Goal: Task Accomplishment & Management: Use online tool/utility

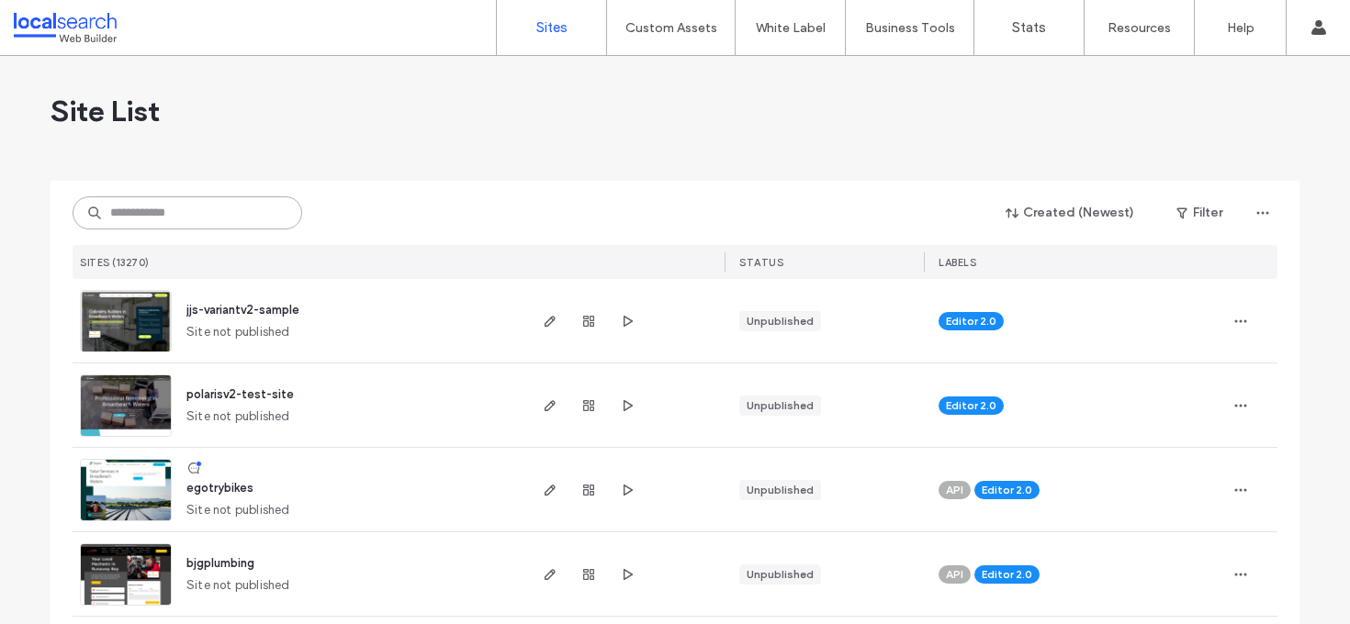
click at [201, 219] on input at bounding box center [188, 213] width 230 height 33
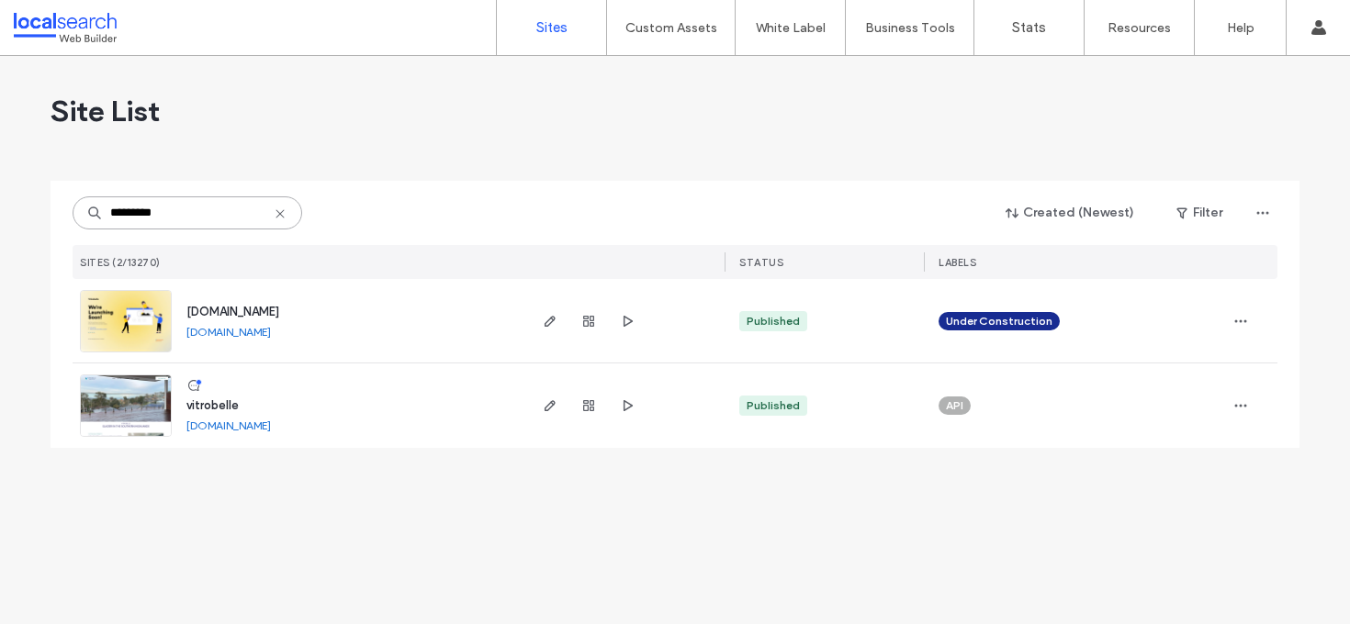
type input "*********"
click at [212, 402] on span "vitrobelle" at bounding box center [212, 406] width 52 height 14
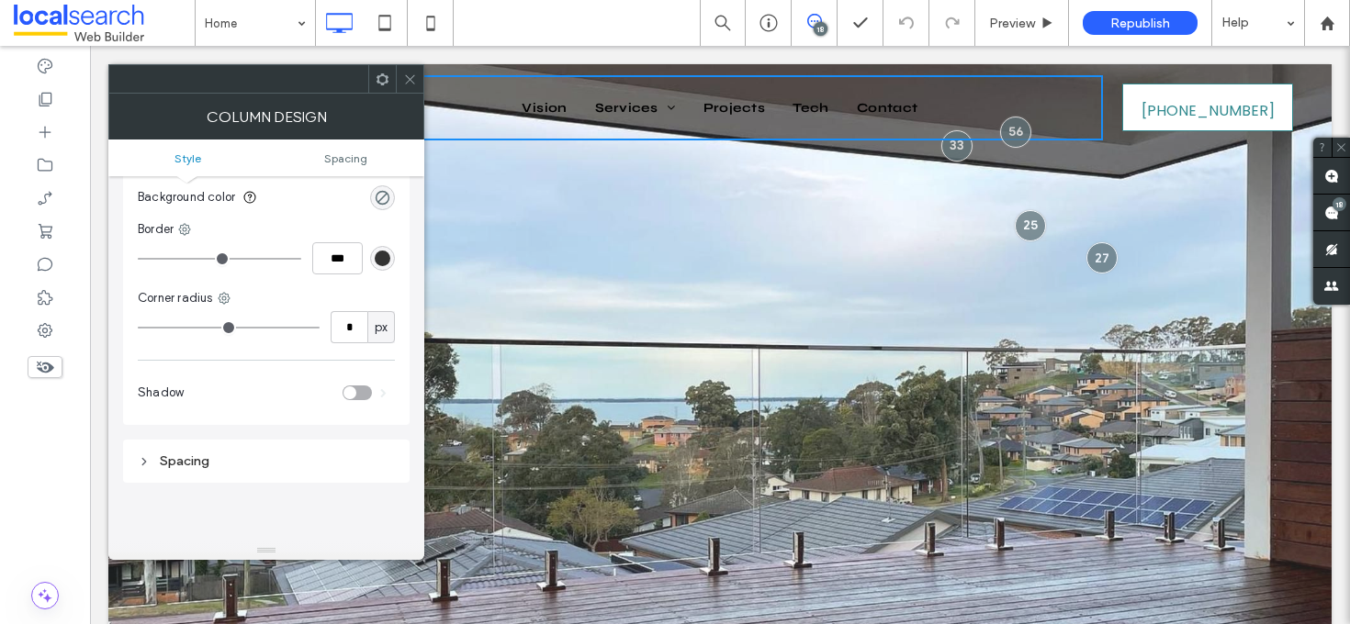
scroll to position [130, 0]
click at [385, 191] on div "rgba(0, 0, 0, 0)" at bounding box center [383, 192] width 16 height 16
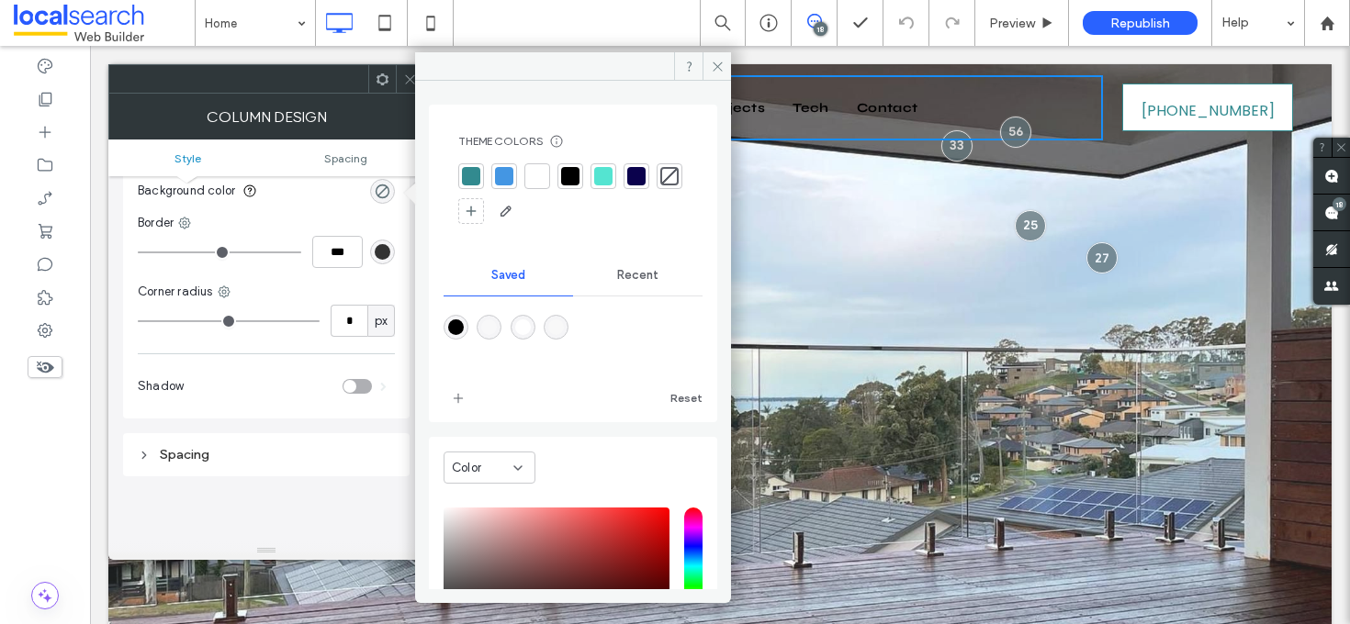
click at [539, 180] on div at bounding box center [537, 176] width 18 height 18
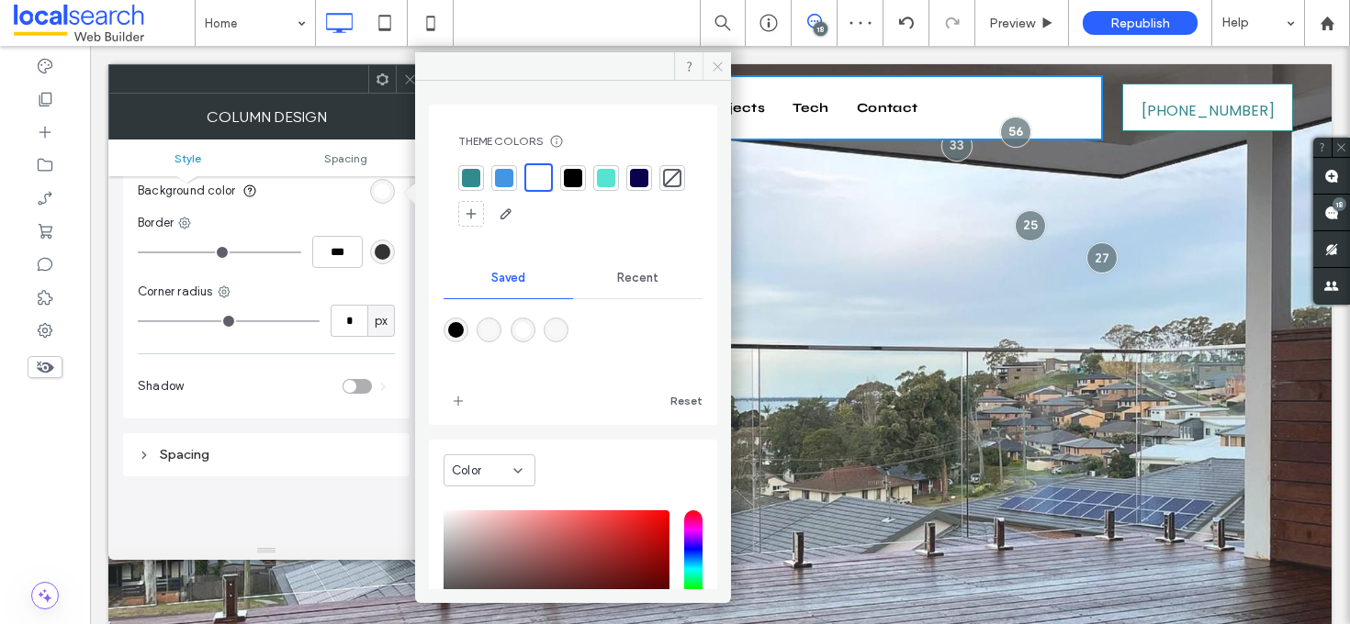
click at [712, 73] on span at bounding box center [717, 66] width 28 height 28
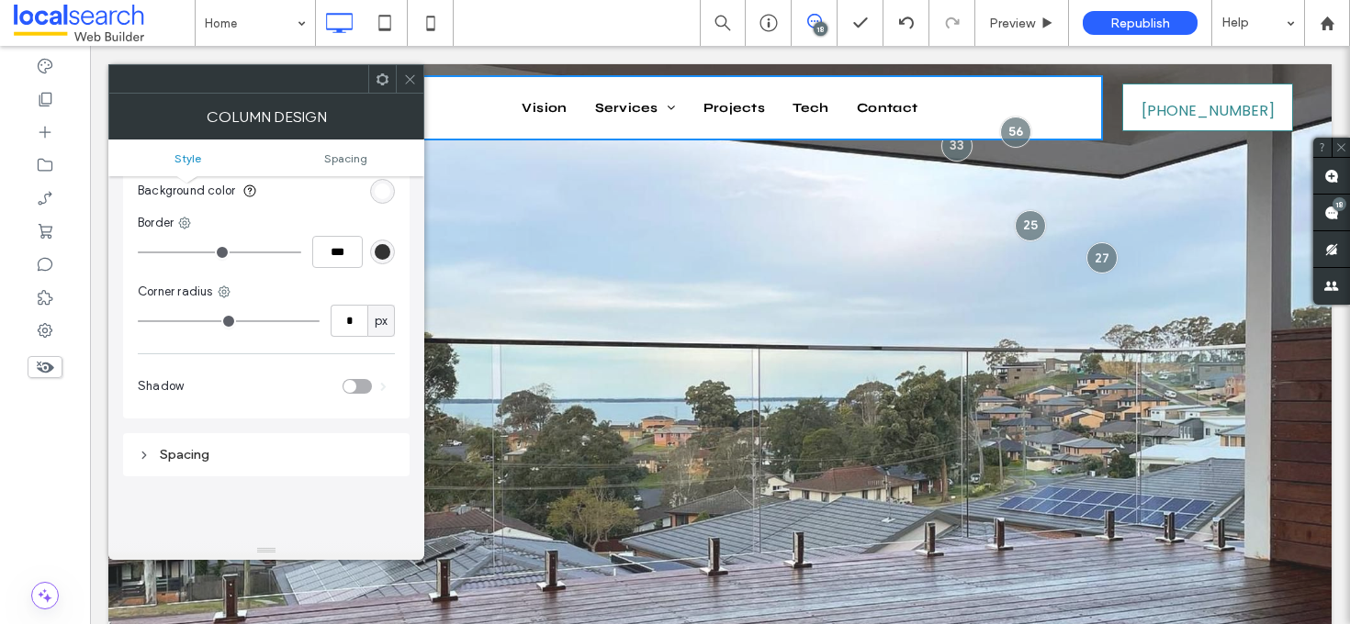
click at [418, 80] on div at bounding box center [410, 79] width 28 height 28
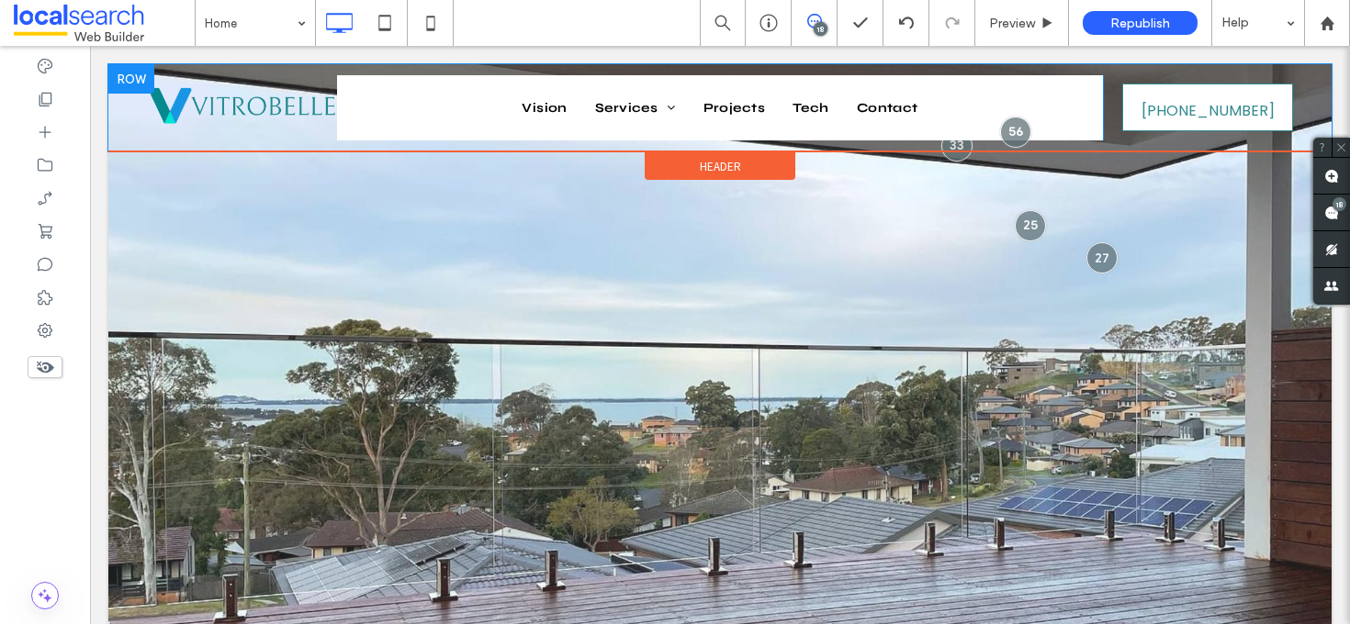
click at [405, 68] on div "Click To Paste Vision Services Balustrades Pool Fencing Shower Screens Mirrors …" at bounding box center [719, 107] width 1223 height 87
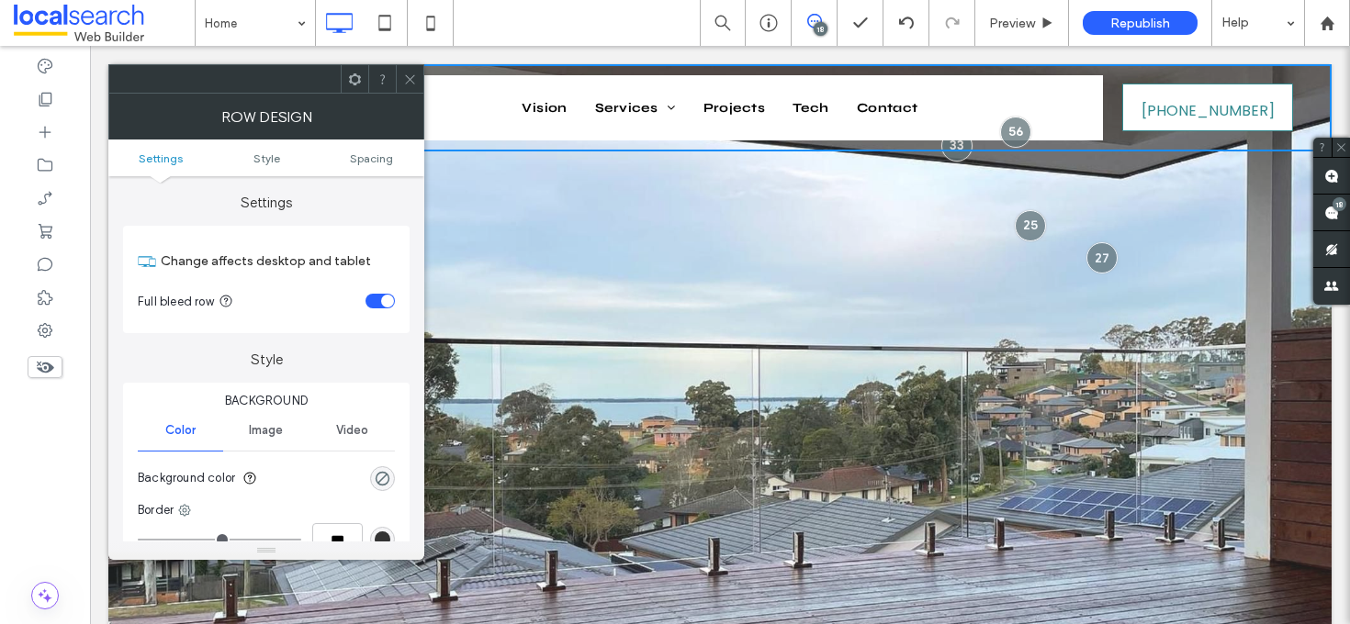
click at [276, 166] on ul "Settings Style Spacing" at bounding box center [266, 158] width 316 height 37
click at [377, 473] on div "rgba(0, 0, 0, 0)" at bounding box center [383, 479] width 16 height 16
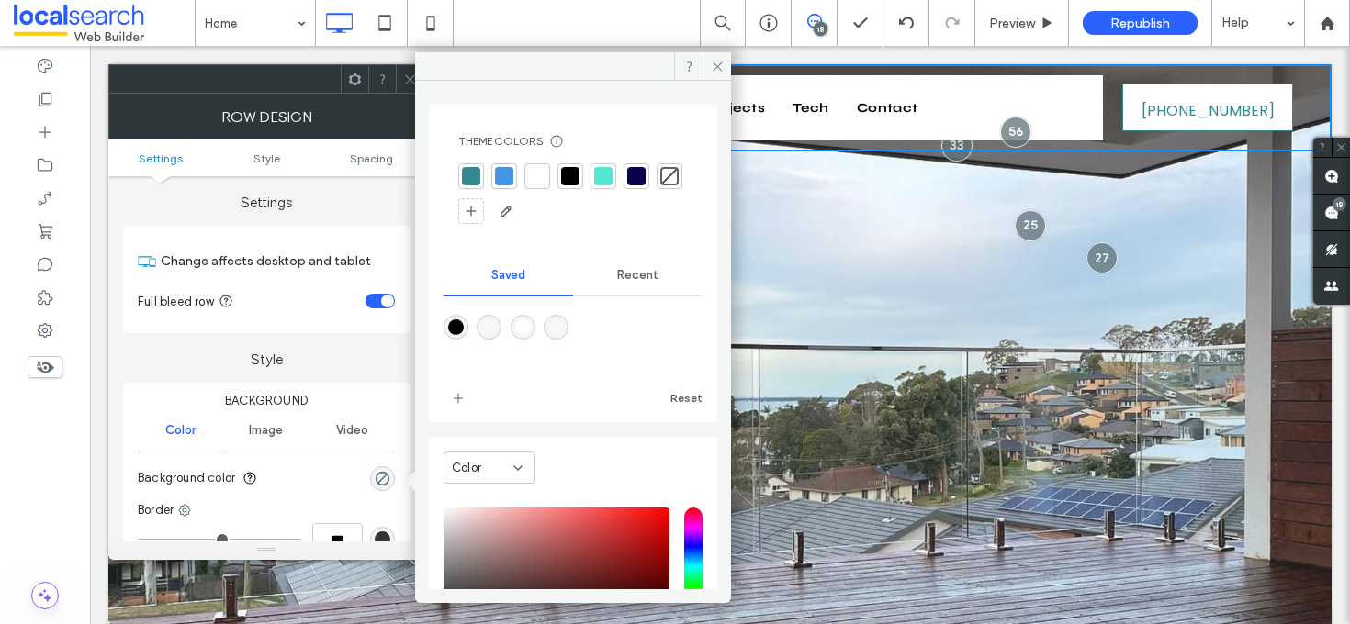
click at [542, 162] on div "Theme Colors Save time with Theme Colors Create a color palette to instantly ad…" at bounding box center [573, 179] width 259 height 121
click at [543, 172] on div at bounding box center [537, 176] width 18 height 18
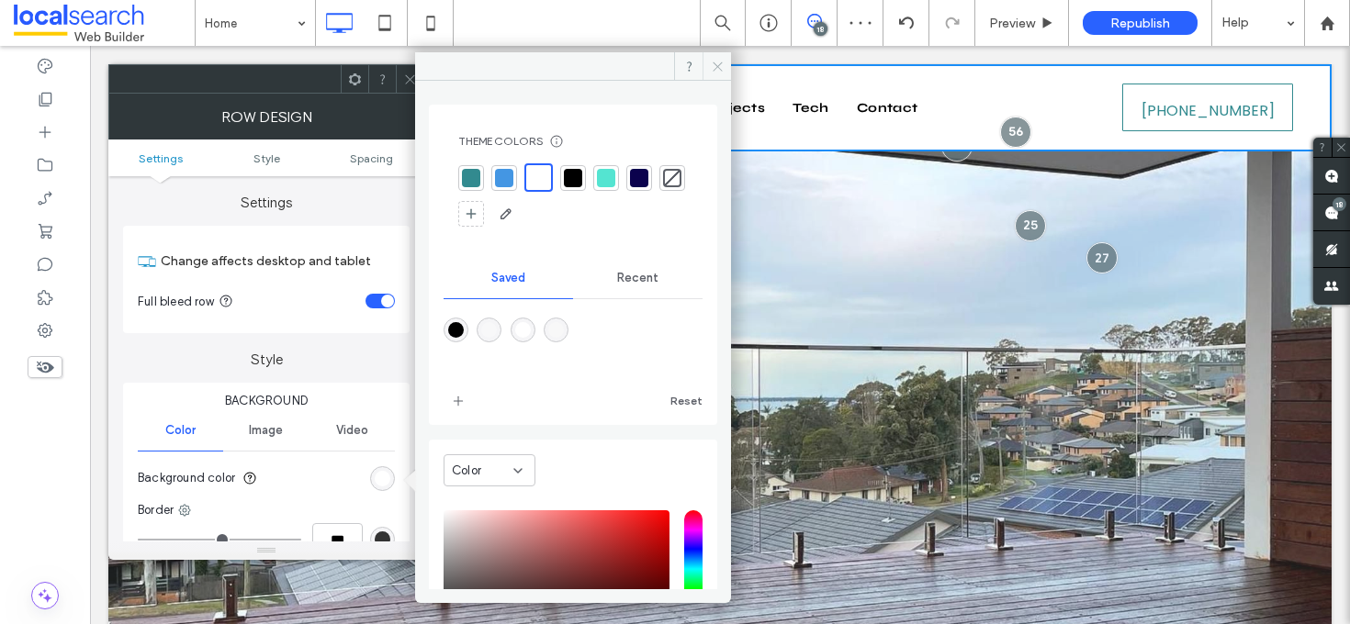
click at [712, 71] on icon at bounding box center [718, 67] width 14 height 14
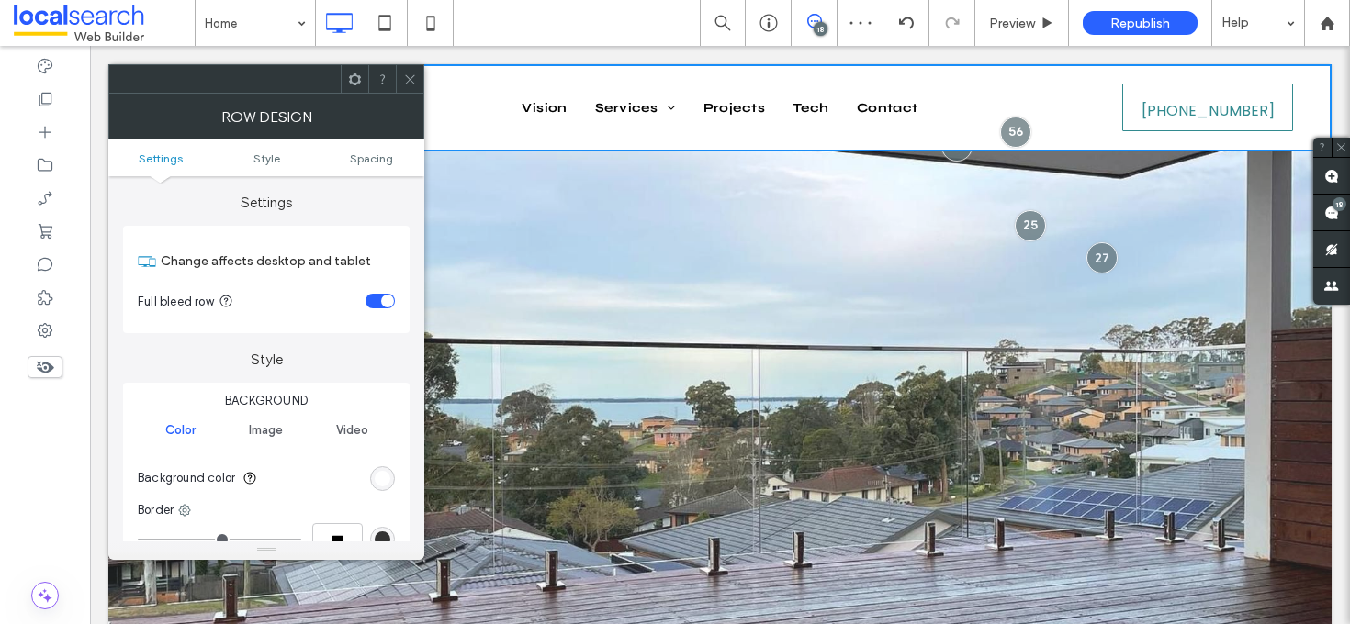
click at [415, 71] on span at bounding box center [410, 79] width 14 height 28
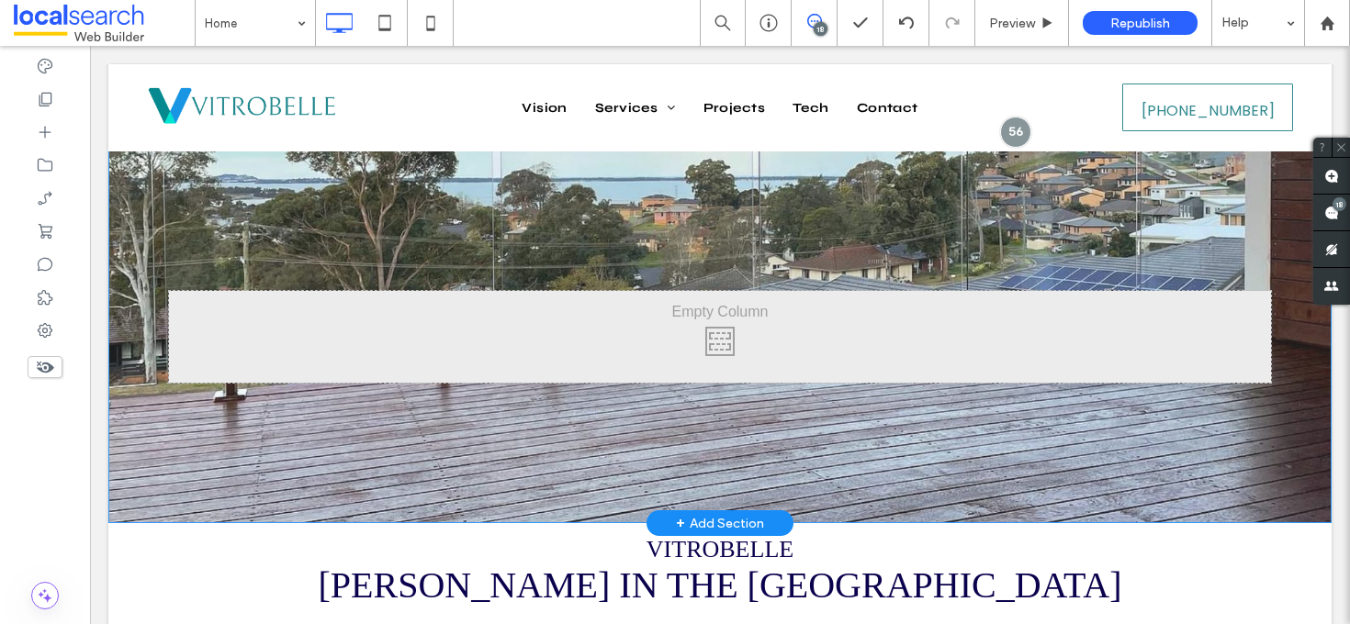
scroll to position [0, 0]
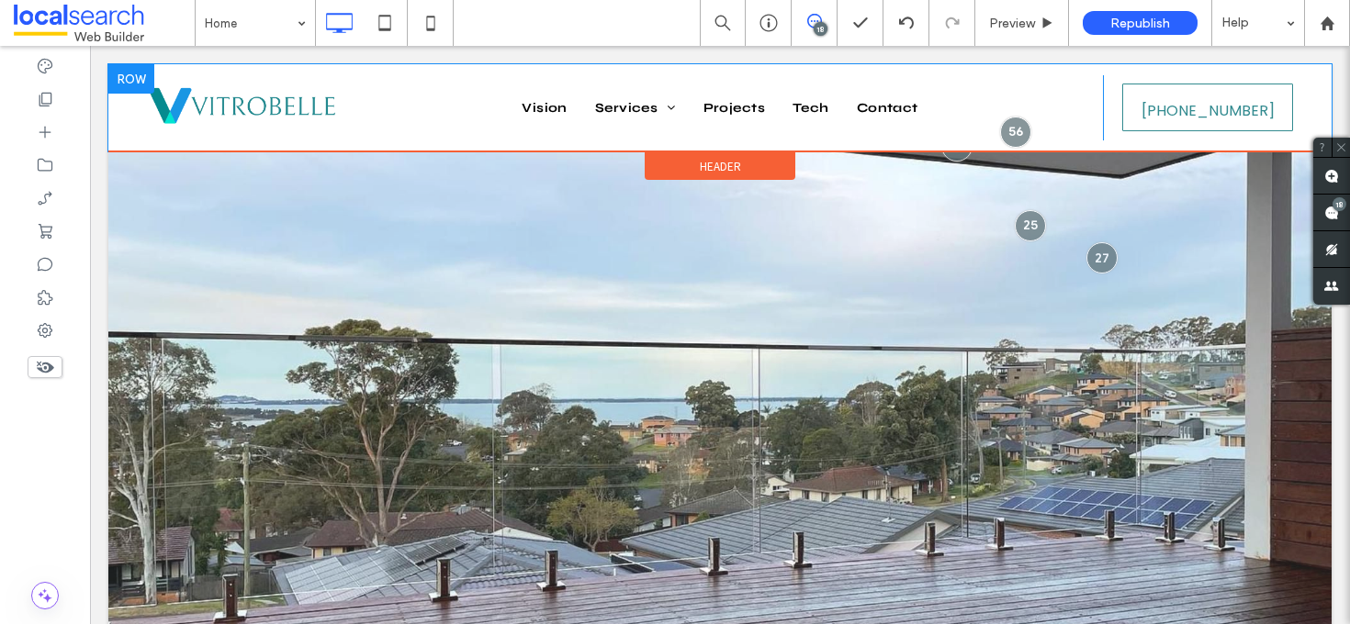
click at [126, 101] on div "Click To Paste Vision Services Balustrades Pool Fencing Shower Screens Mirrors …" at bounding box center [719, 107] width 1223 height 87
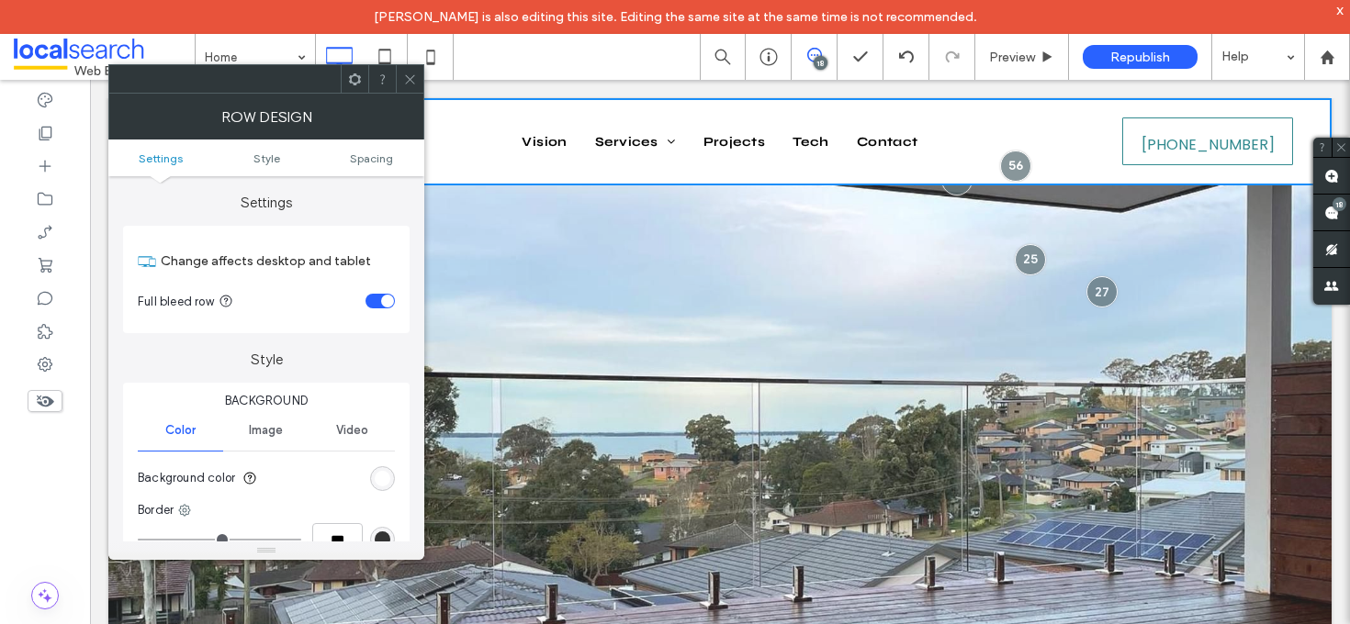
click at [412, 85] on span at bounding box center [410, 79] width 14 height 28
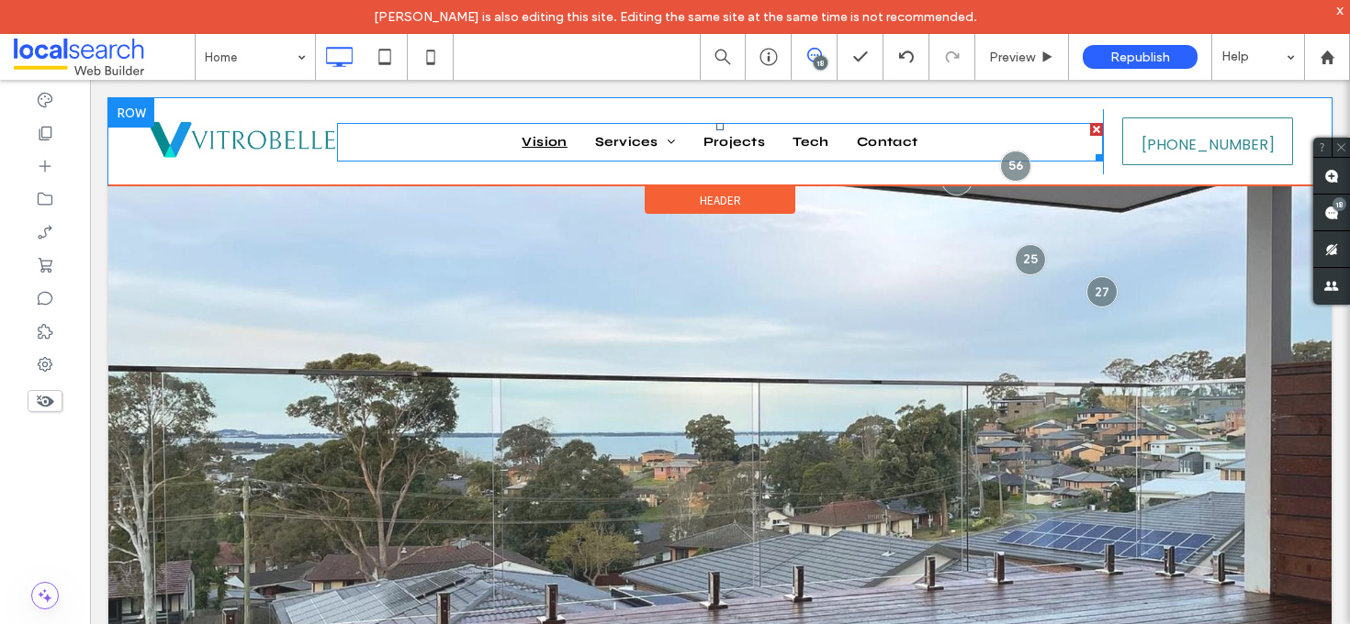
click at [542, 140] on span "Vision" at bounding box center [545, 142] width 46 height 26
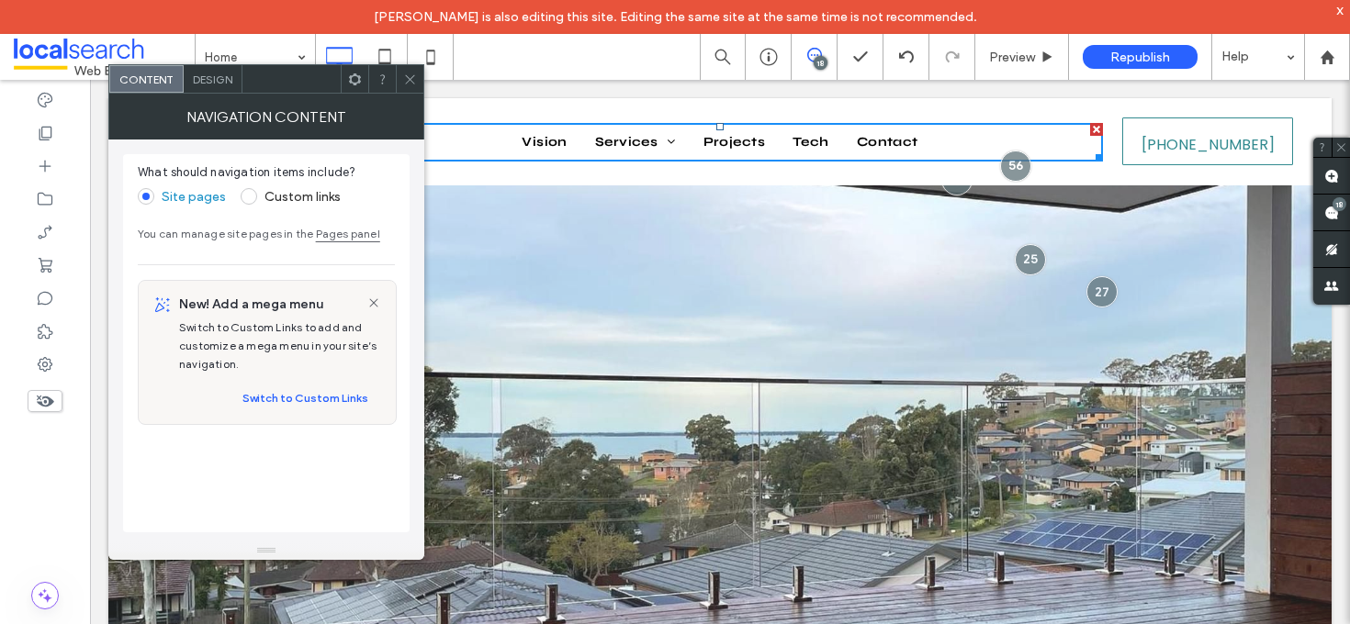
click at [225, 86] on div "Design" at bounding box center [213, 79] width 59 height 28
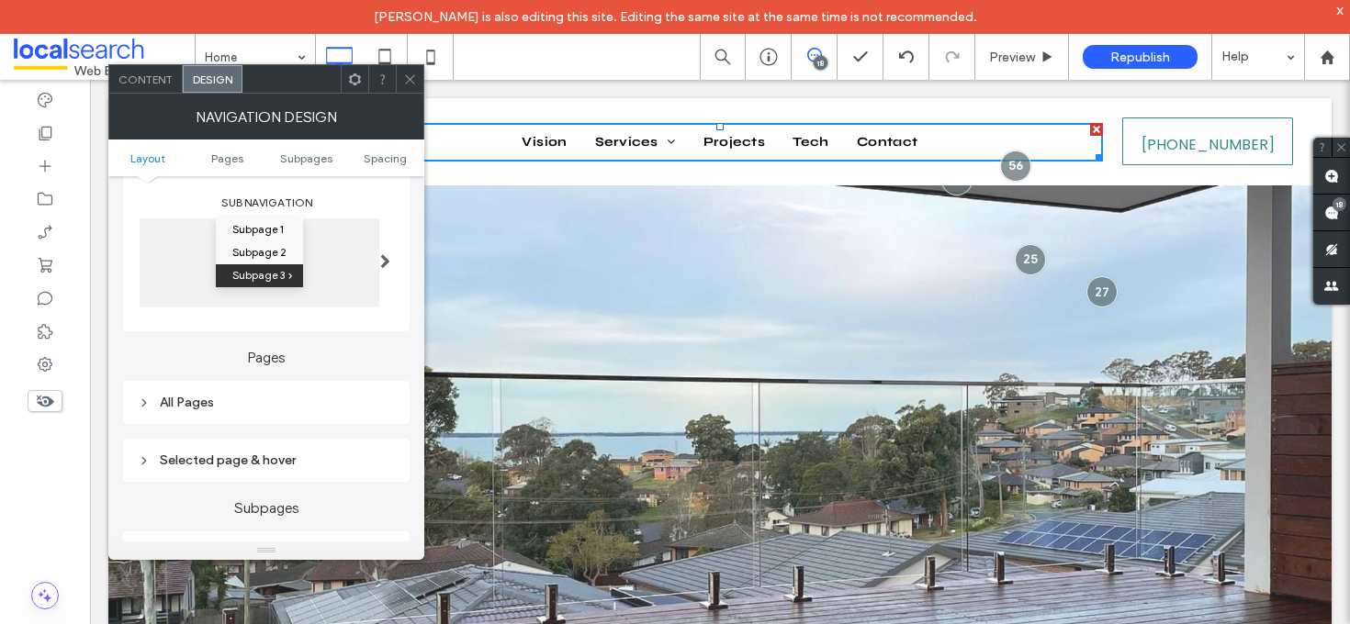
scroll to position [283, 0]
click at [219, 386] on div "All Pages" at bounding box center [266, 398] width 287 height 43
click at [220, 399] on div "All Pages" at bounding box center [266, 398] width 257 height 16
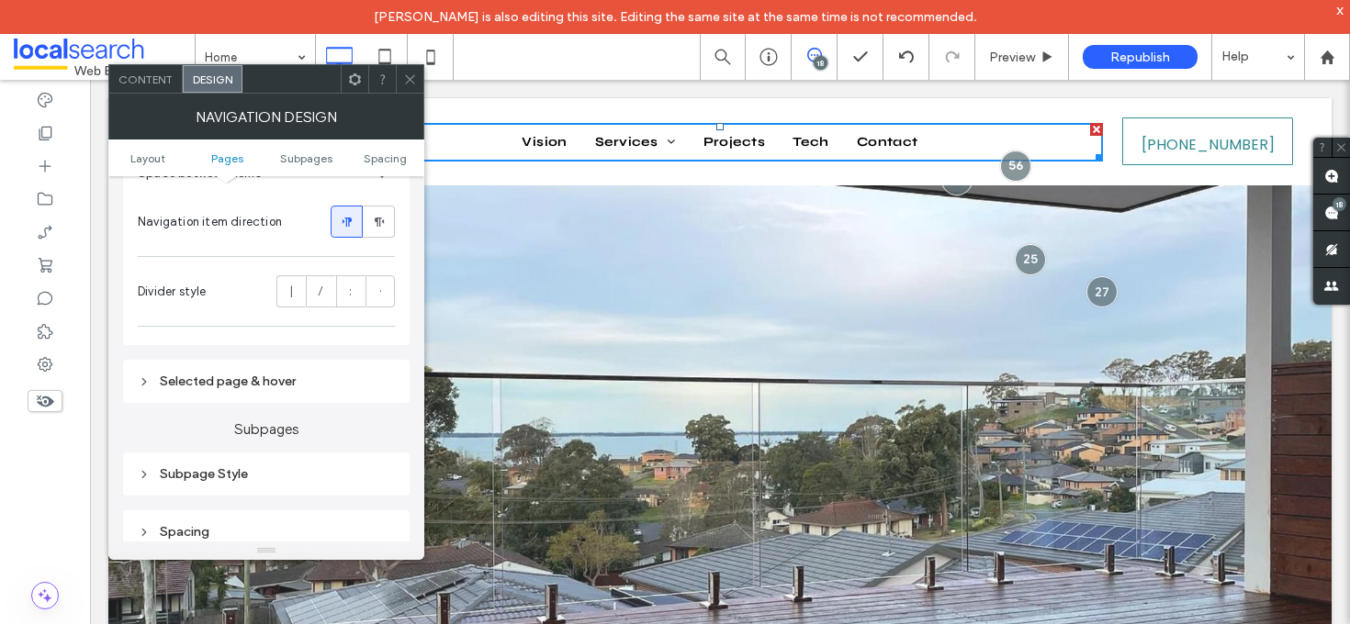
scroll to position [683, 0]
click at [292, 392] on div "Selected page & hover" at bounding box center [266, 379] width 257 height 25
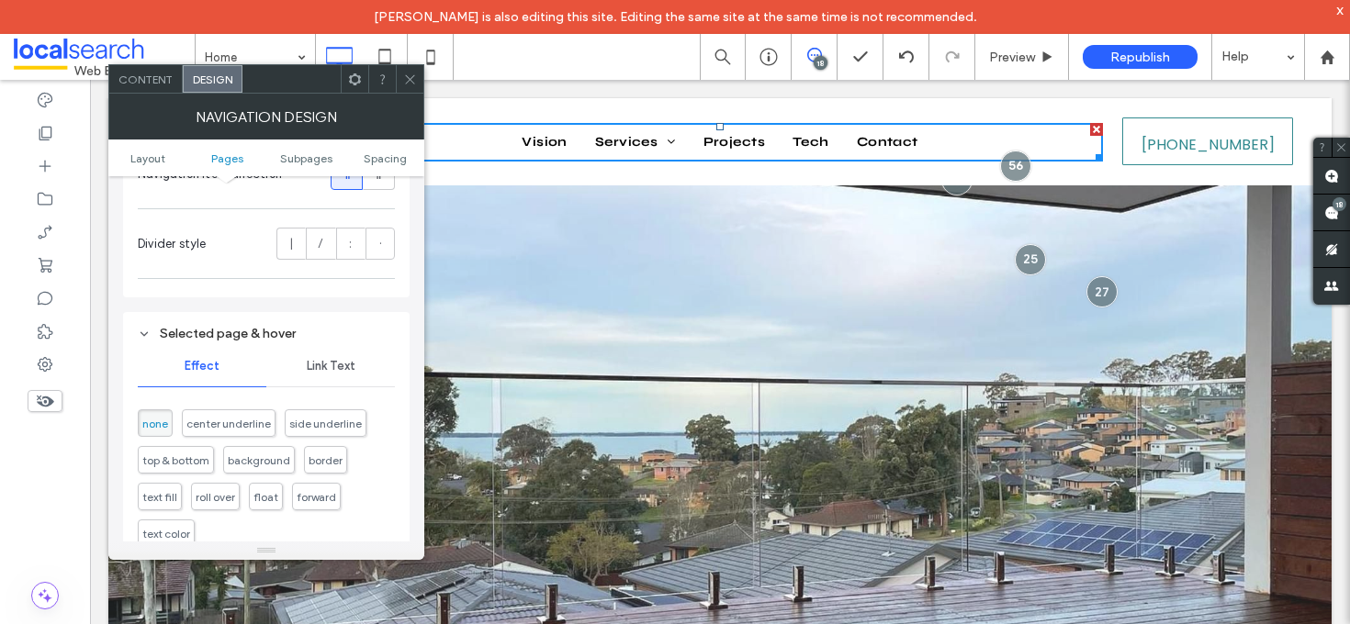
scroll to position [725, 0]
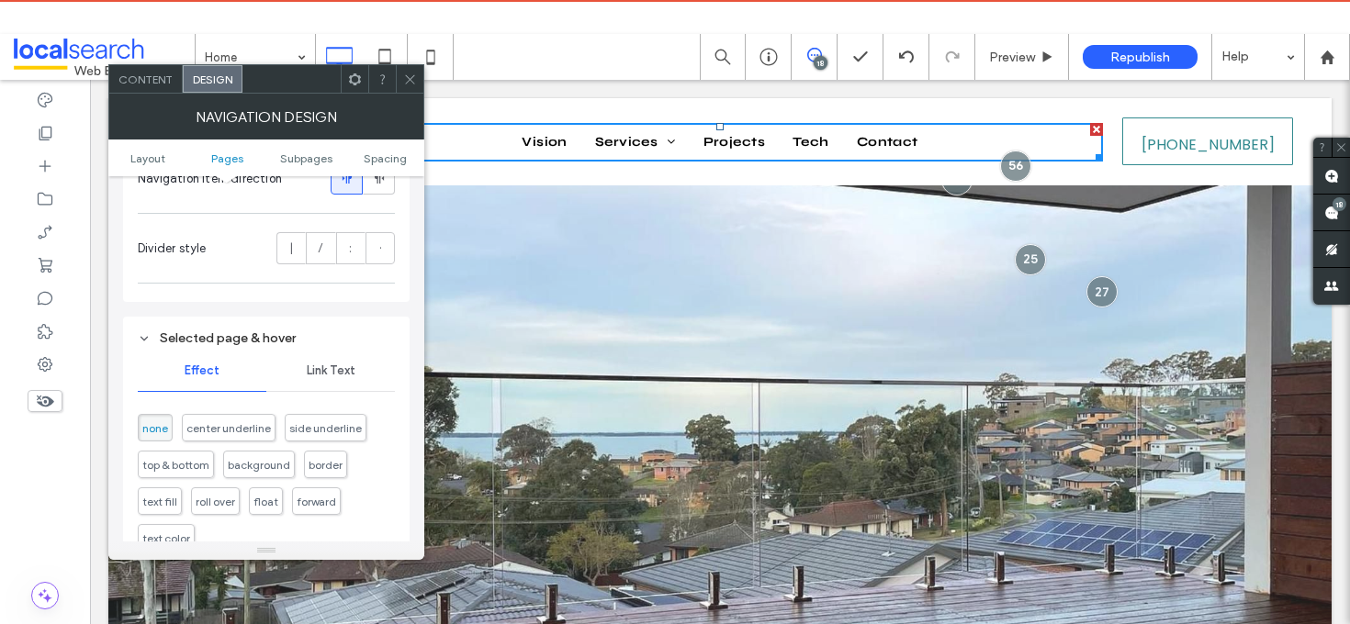
click at [339, 364] on div "Link Text" at bounding box center [330, 371] width 129 height 40
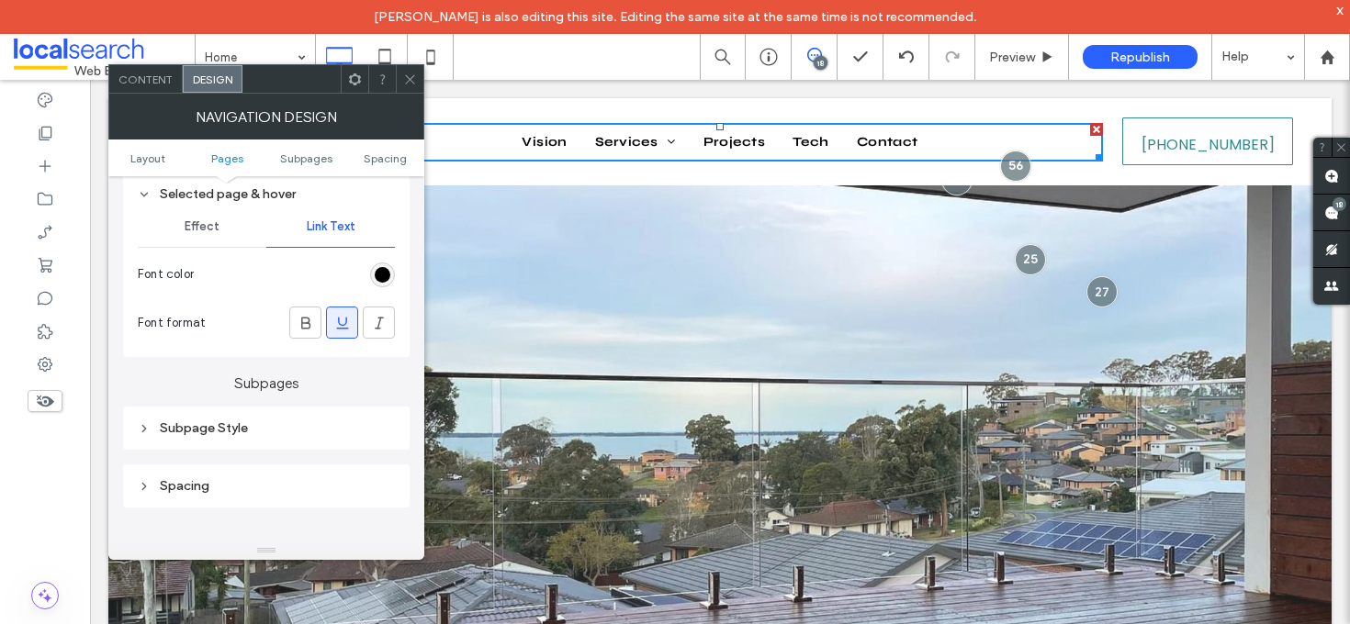
scroll to position [828, 0]
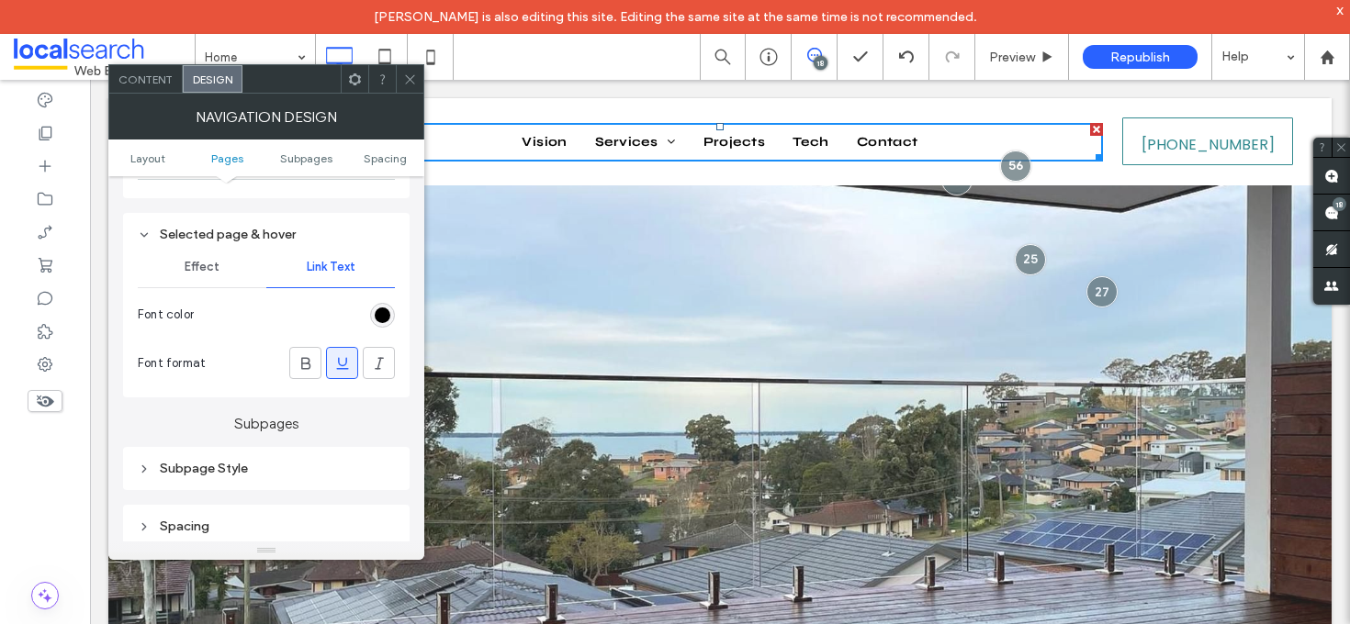
click at [160, 242] on div "Selected page & hover" at bounding box center [266, 235] width 257 height 16
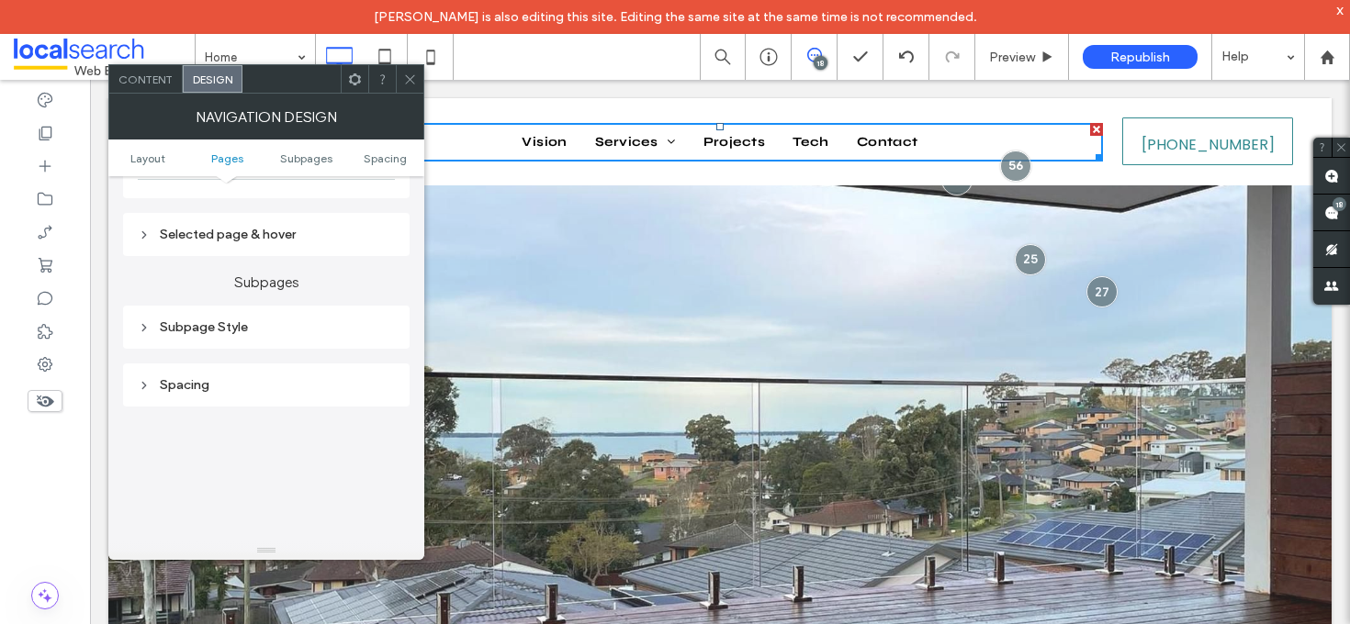
click at [200, 340] on div "Subpage Style" at bounding box center [266, 327] width 257 height 25
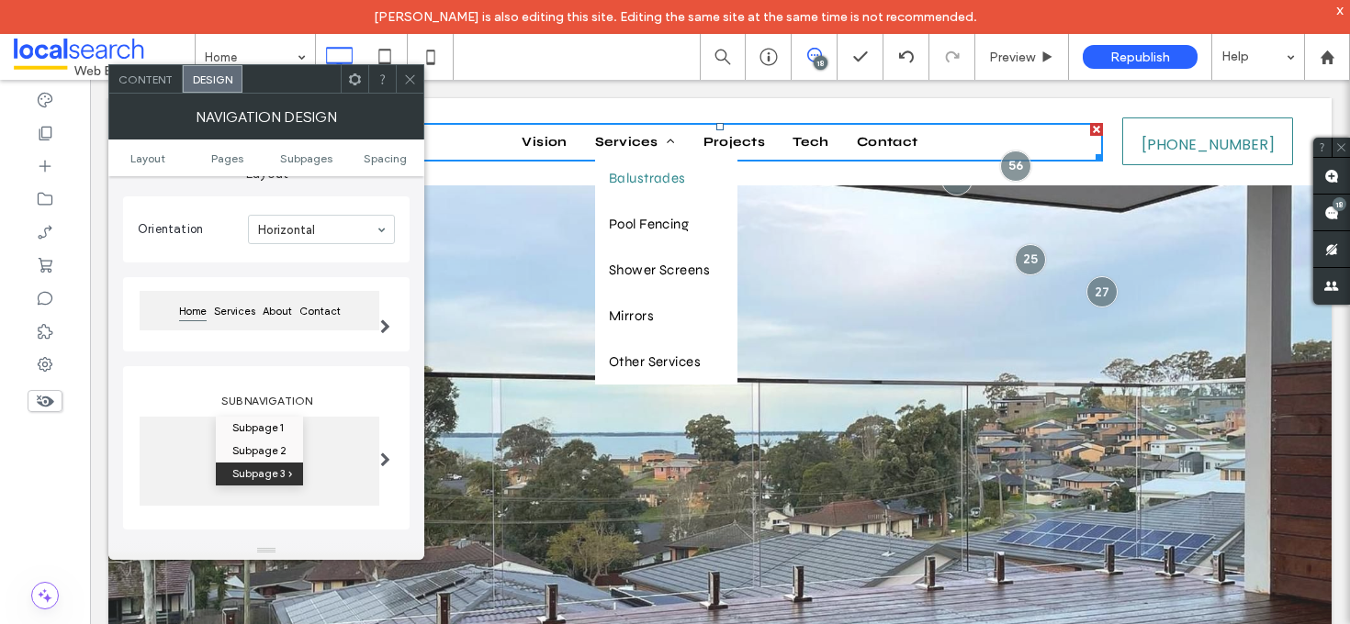
scroll to position [0, 0]
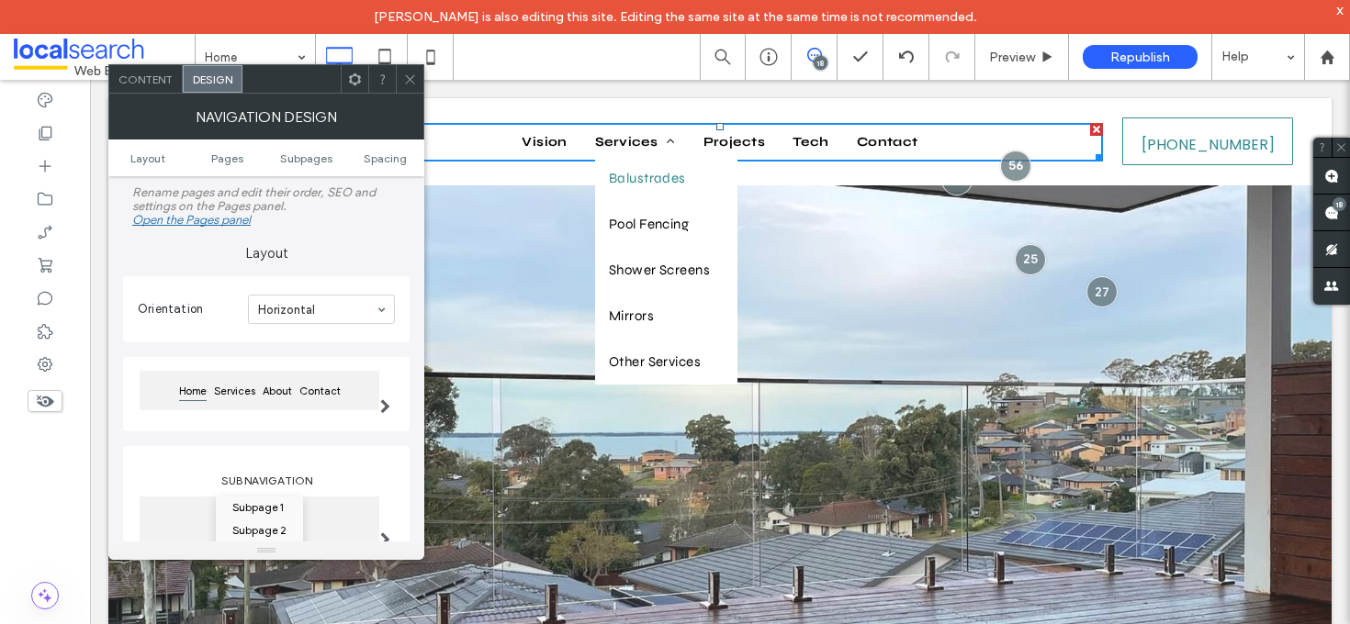
click at [393, 416] on div at bounding box center [385, 395] width 38 height 84
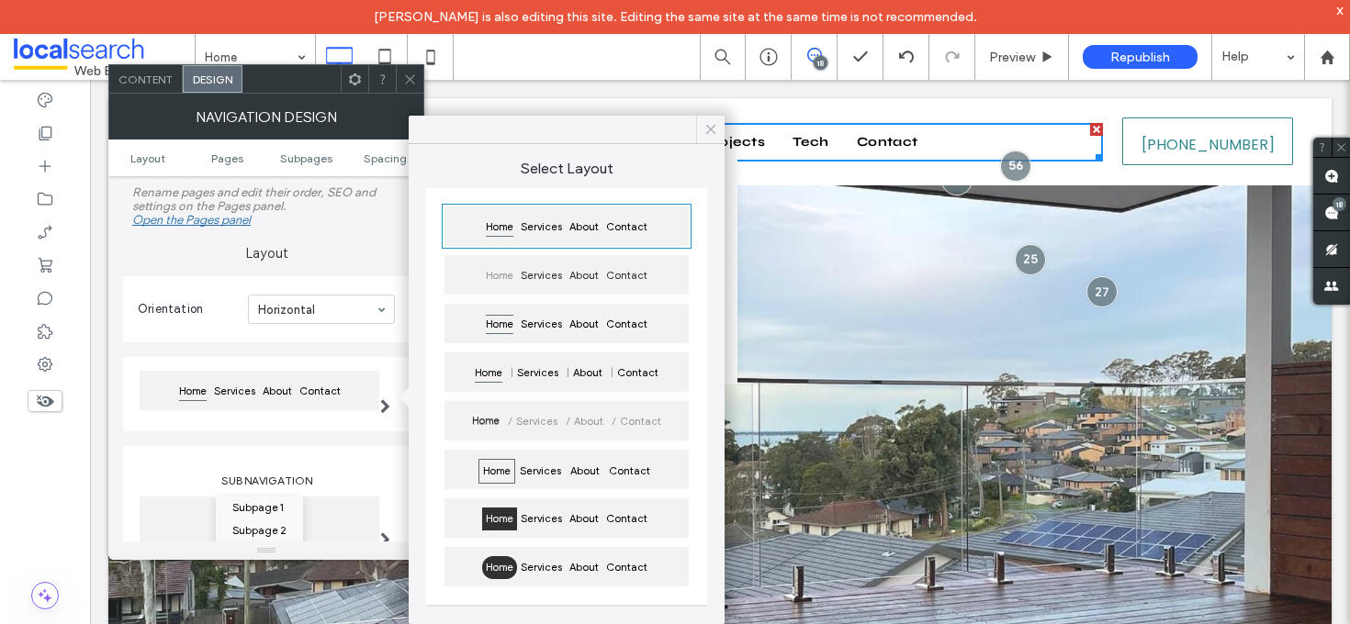
click at [709, 128] on use at bounding box center [710, 129] width 9 height 9
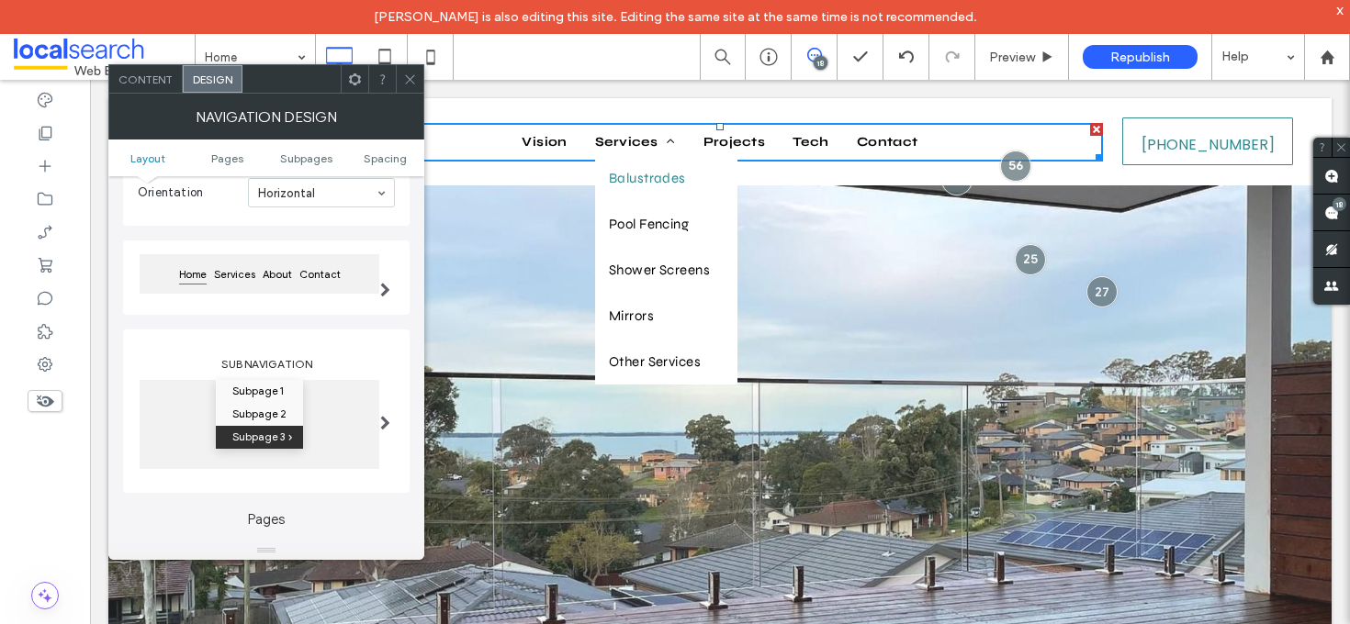
scroll to position [125, 0]
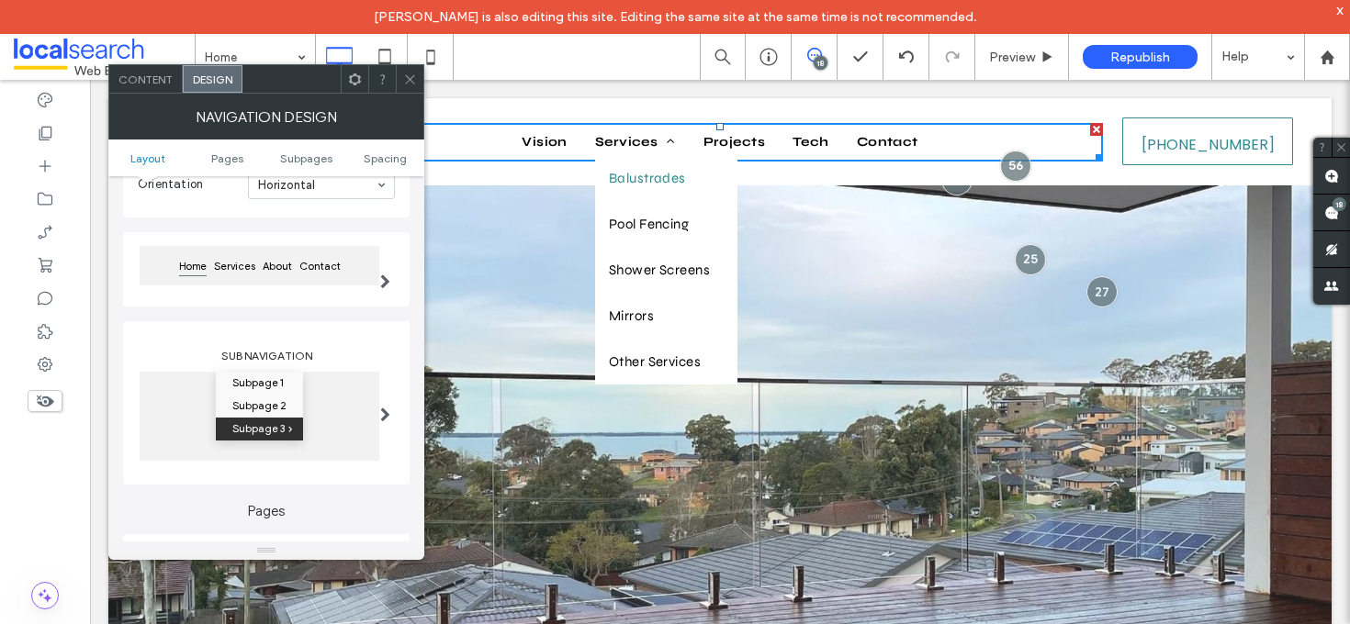
click at [388, 422] on span at bounding box center [385, 415] width 10 height 15
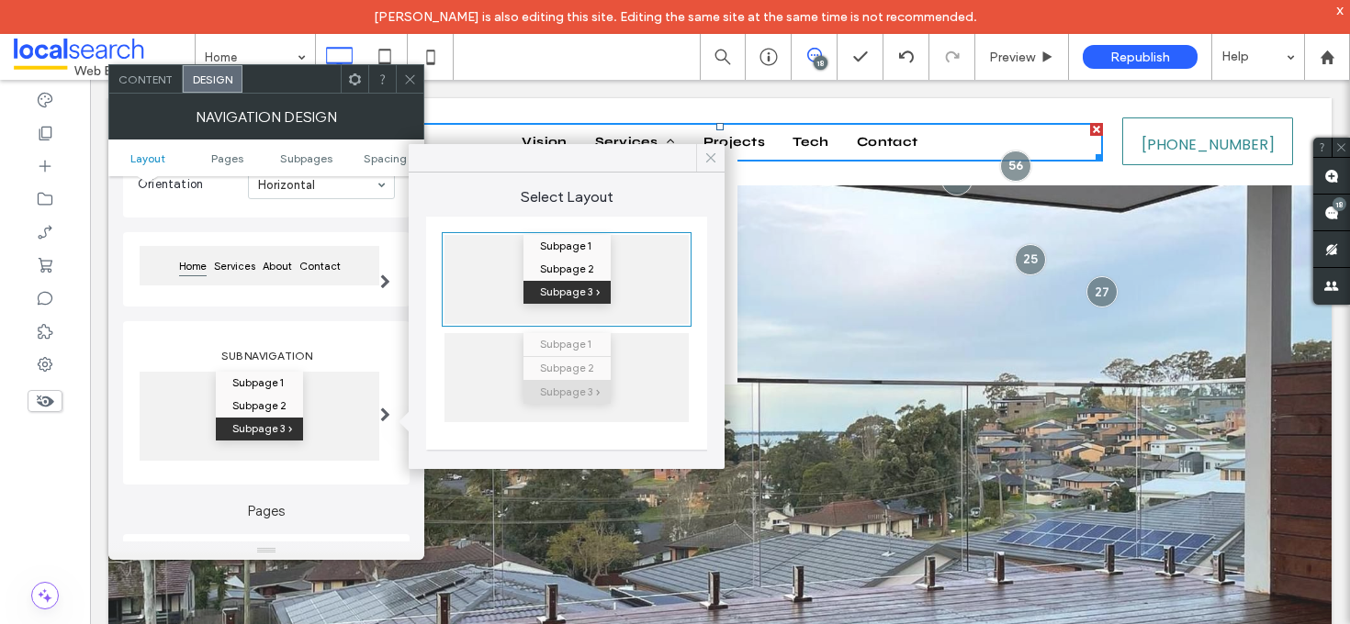
click at [714, 157] on icon at bounding box center [711, 158] width 17 height 17
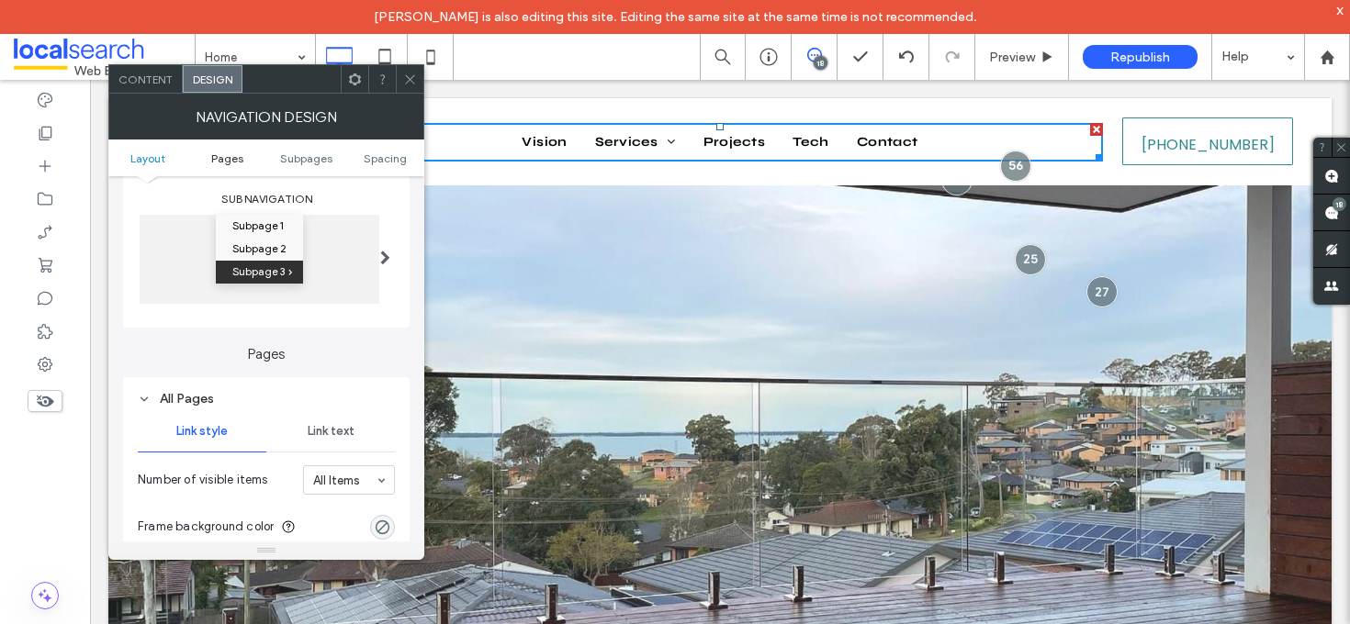
click at [238, 158] on span "Pages" at bounding box center [227, 159] width 32 height 14
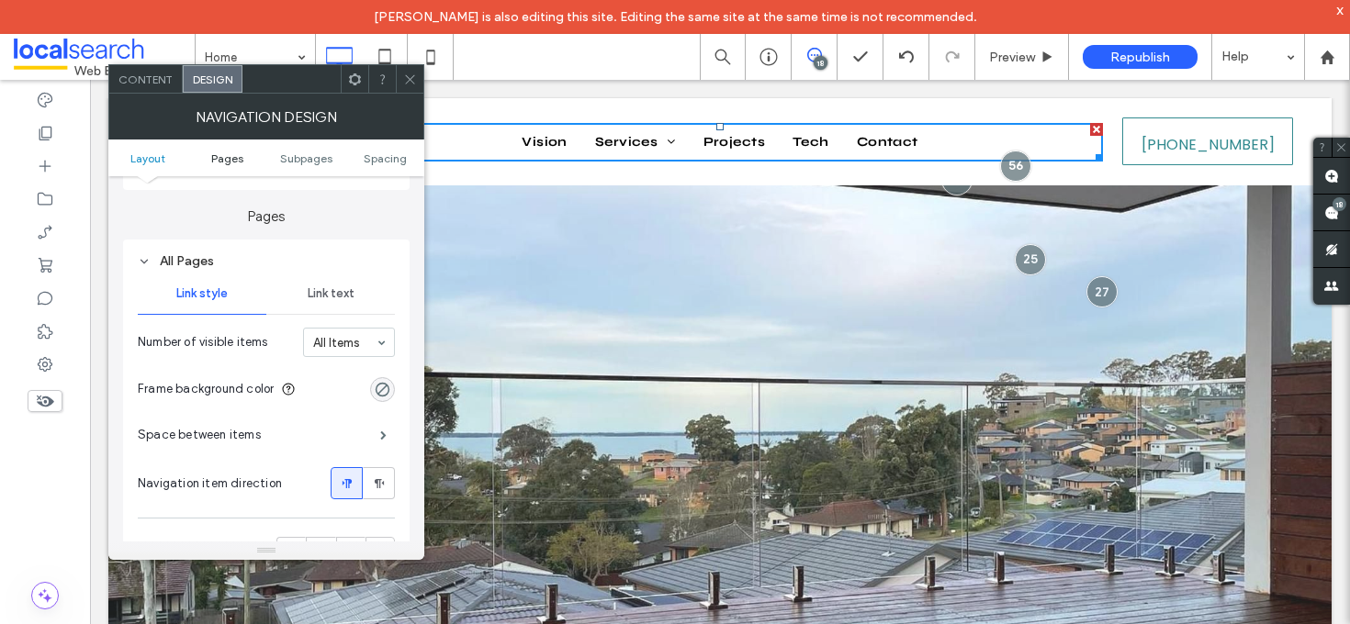
scroll to position [436, 0]
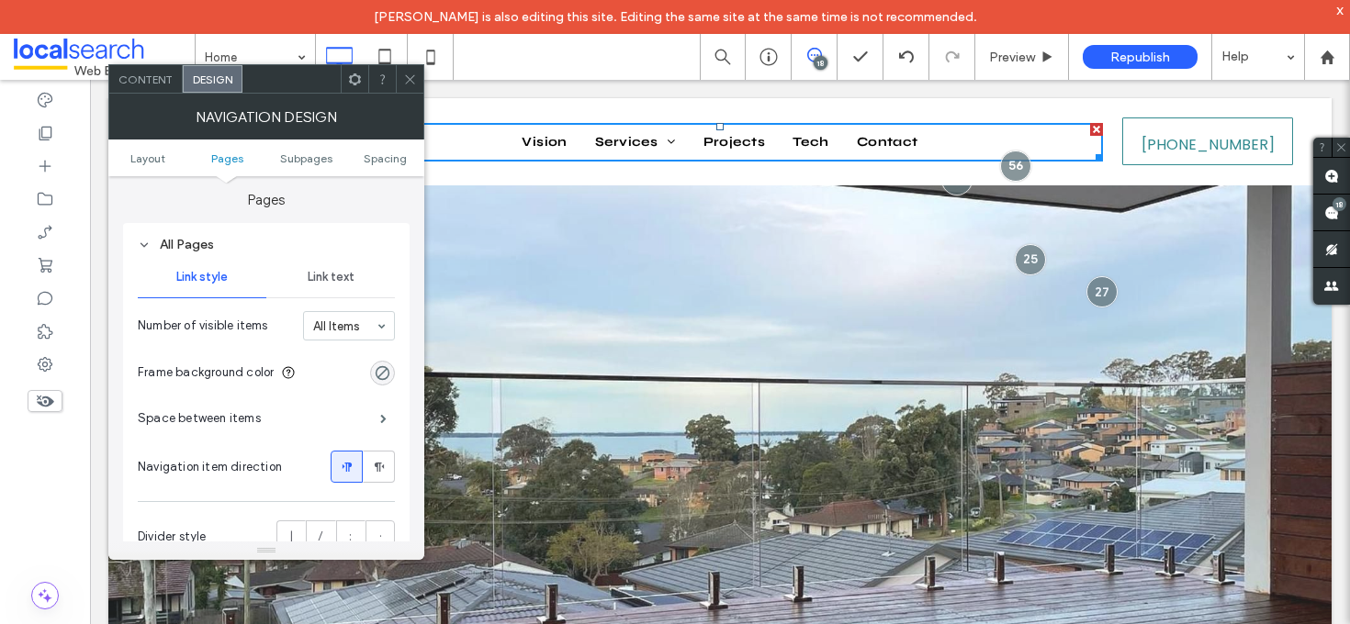
click at [332, 288] on div "Link text" at bounding box center [330, 277] width 129 height 40
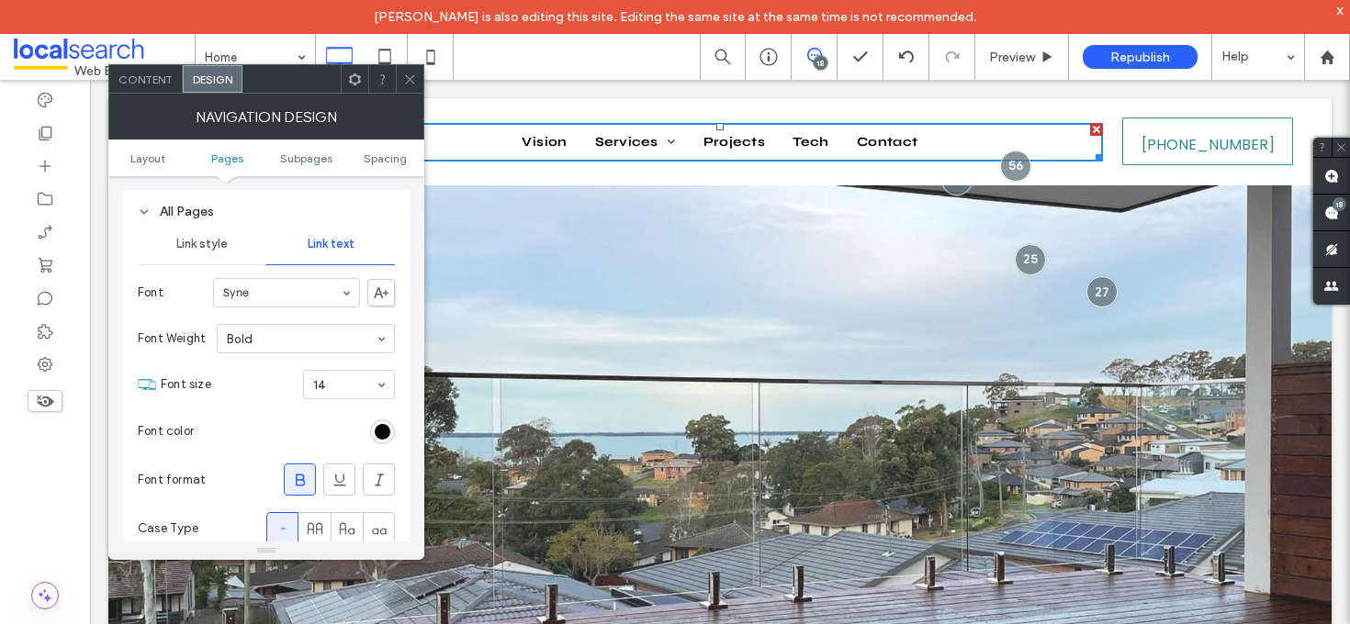
scroll to position [476, 0]
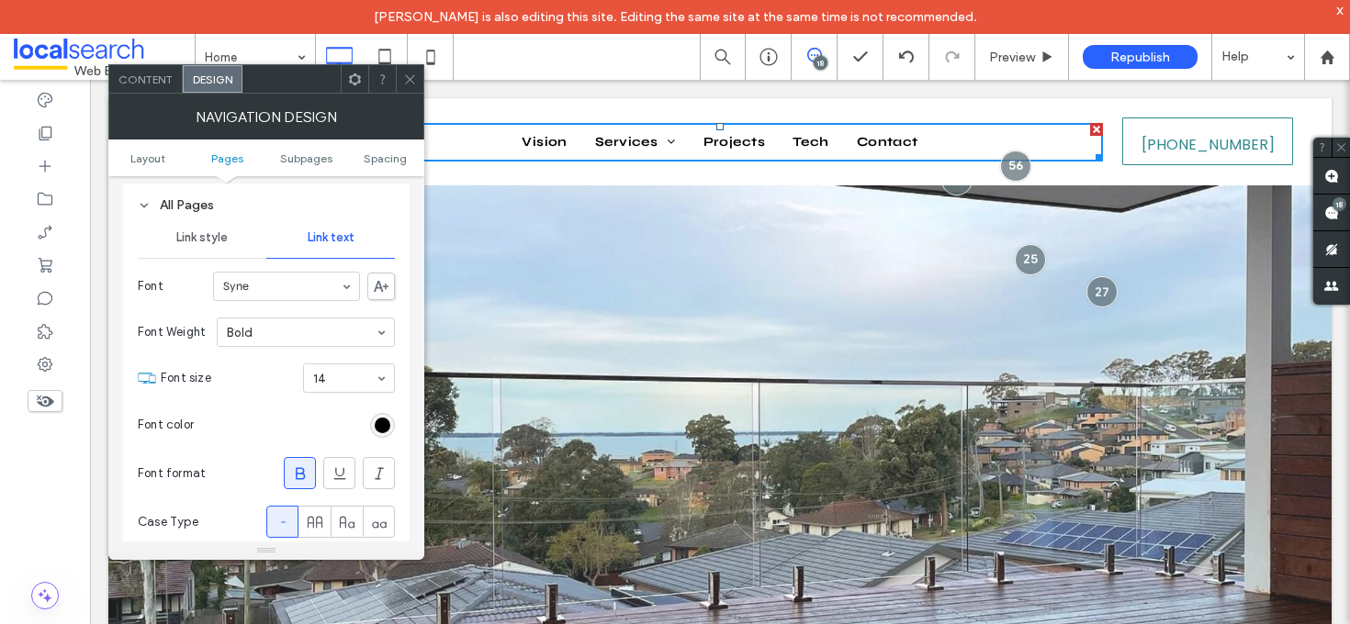
click at [385, 419] on div "rgb(0, 0, 0)" at bounding box center [382, 425] width 25 height 25
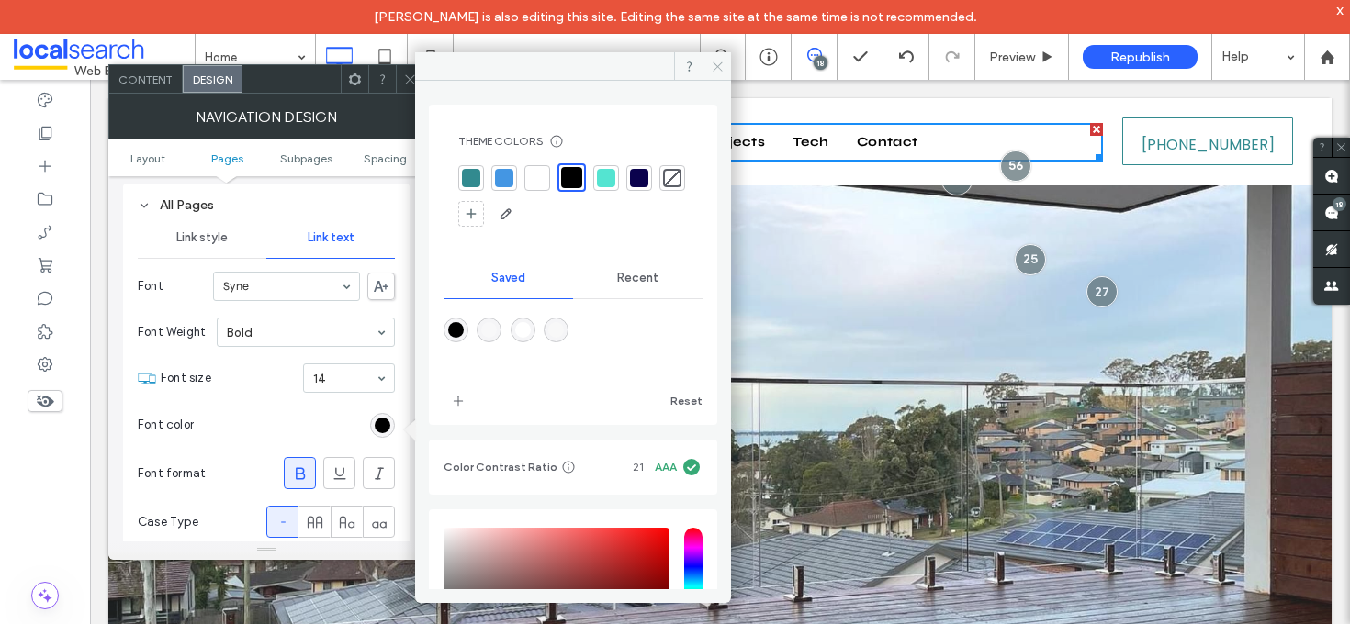
click at [725, 57] on span at bounding box center [717, 66] width 28 height 28
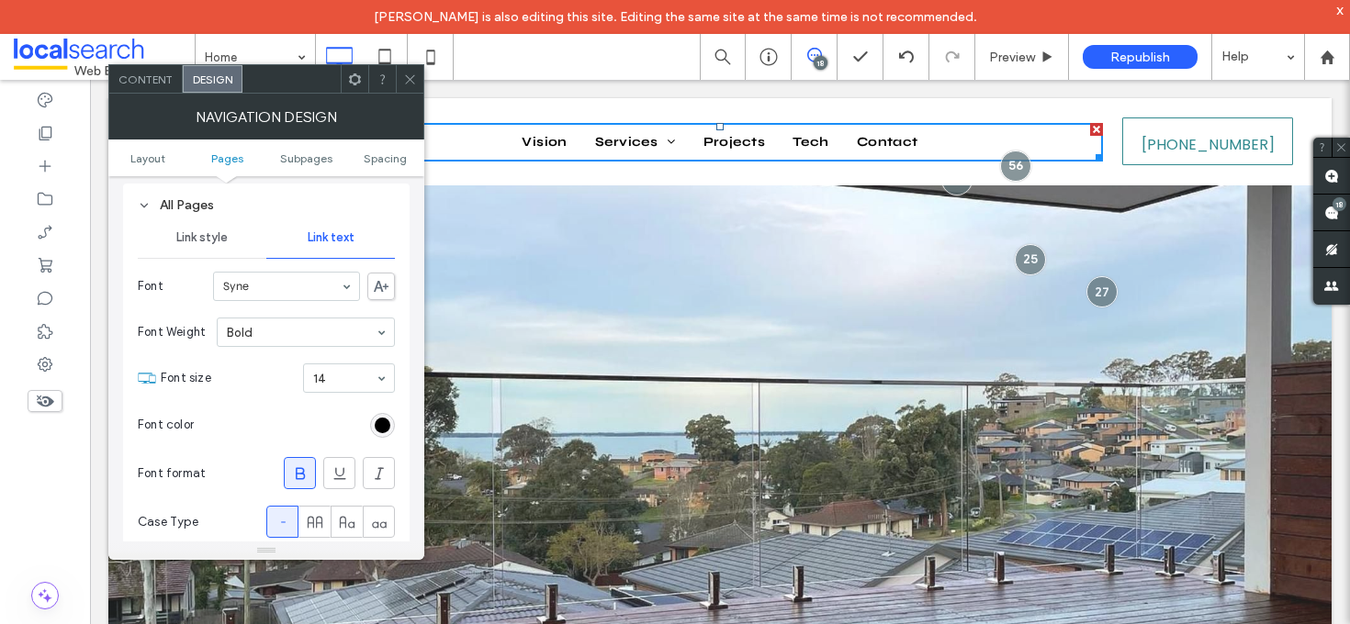
click at [412, 76] on use at bounding box center [409, 78] width 9 height 9
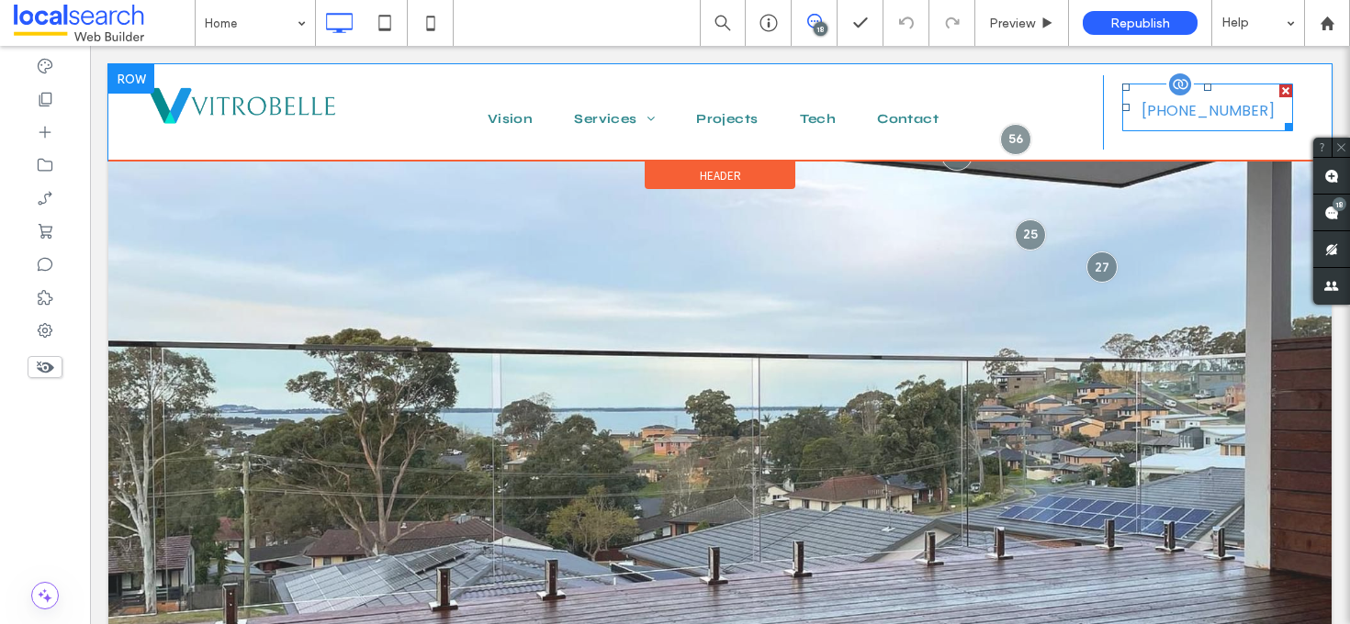
click at [1131, 115] on link "(02) 4869 2785" at bounding box center [1207, 108] width 171 height 48
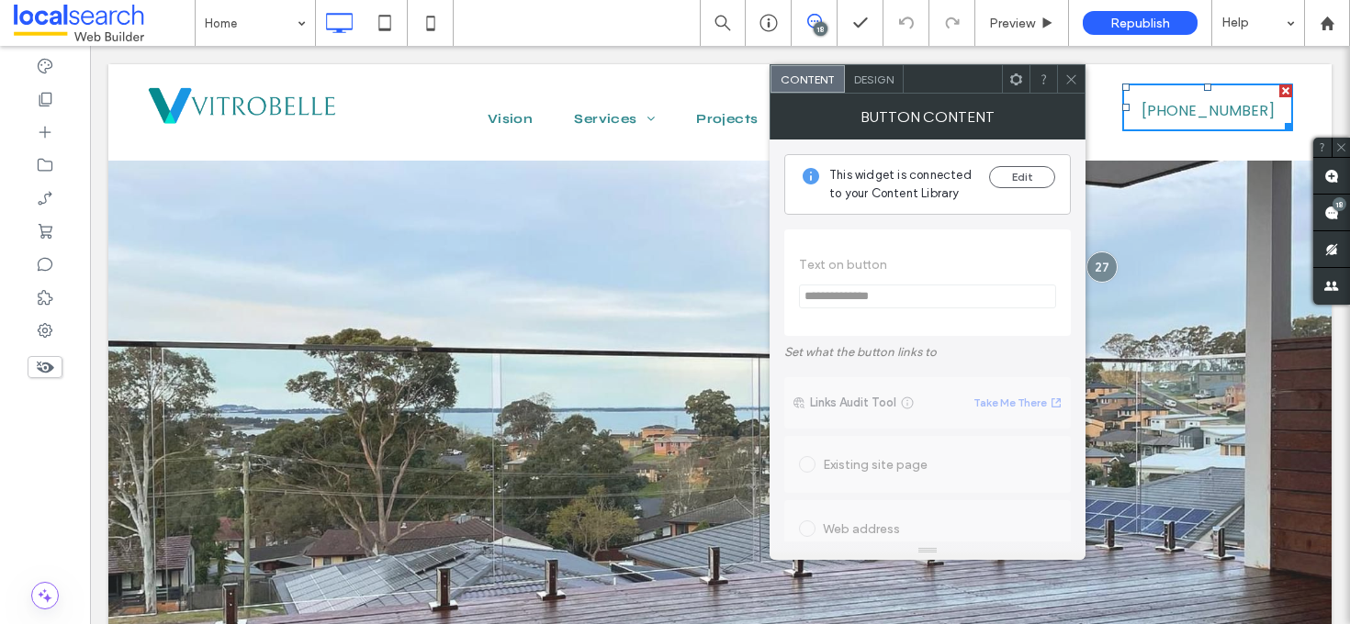
click at [880, 73] on span "Design" at bounding box center [873, 80] width 39 height 14
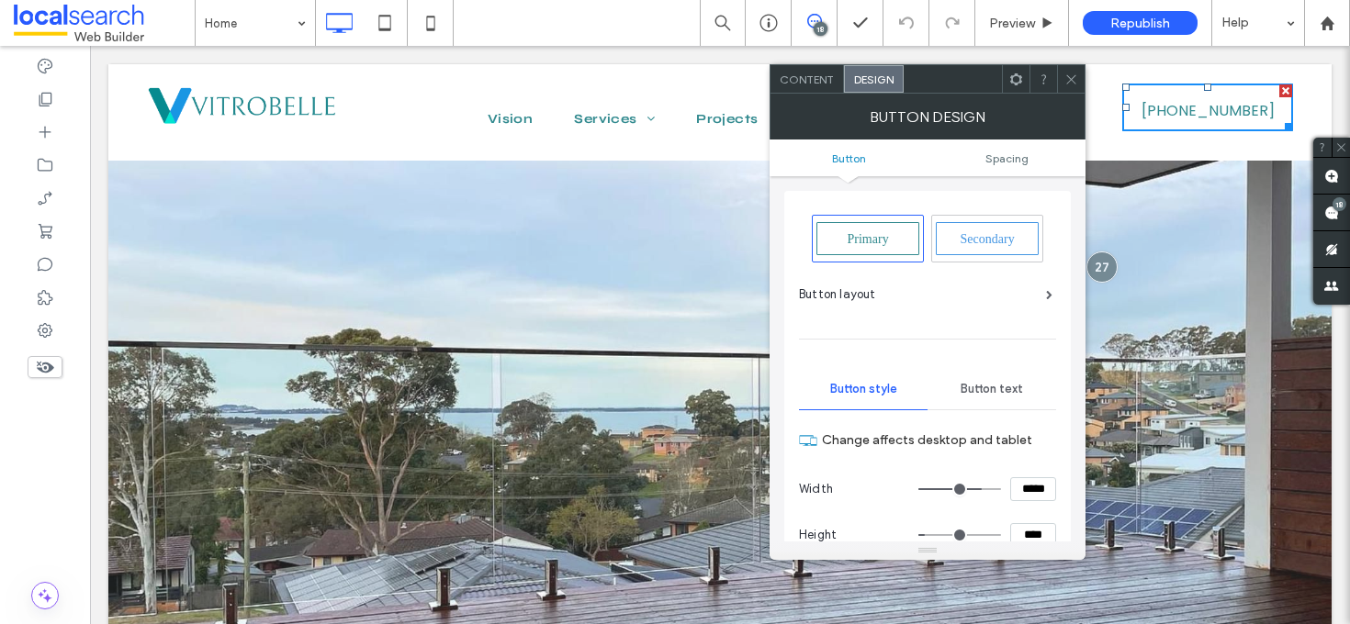
click at [1038, 287] on div "Button layout" at bounding box center [925, 295] width 253 height 18
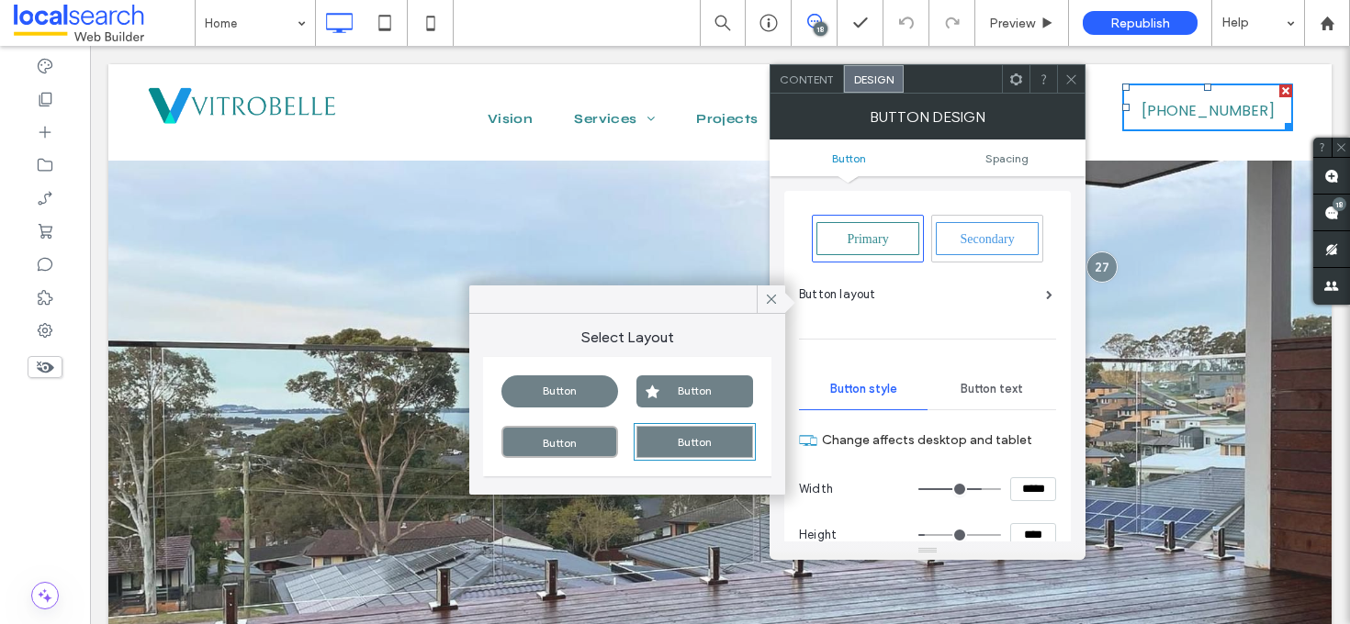
click at [561, 388] on div "Button" at bounding box center [559, 392] width 117 height 32
click at [561, 442] on div "Button" at bounding box center [559, 442] width 117 height 32
click at [669, 396] on div "Button" at bounding box center [694, 392] width 117 height 32
click at [568, 433] on div "Button" at bounding box center [559, 442] width 117 height 32
click at [776, 293] on icon at bounding box center [771, 299] width 17 height 17
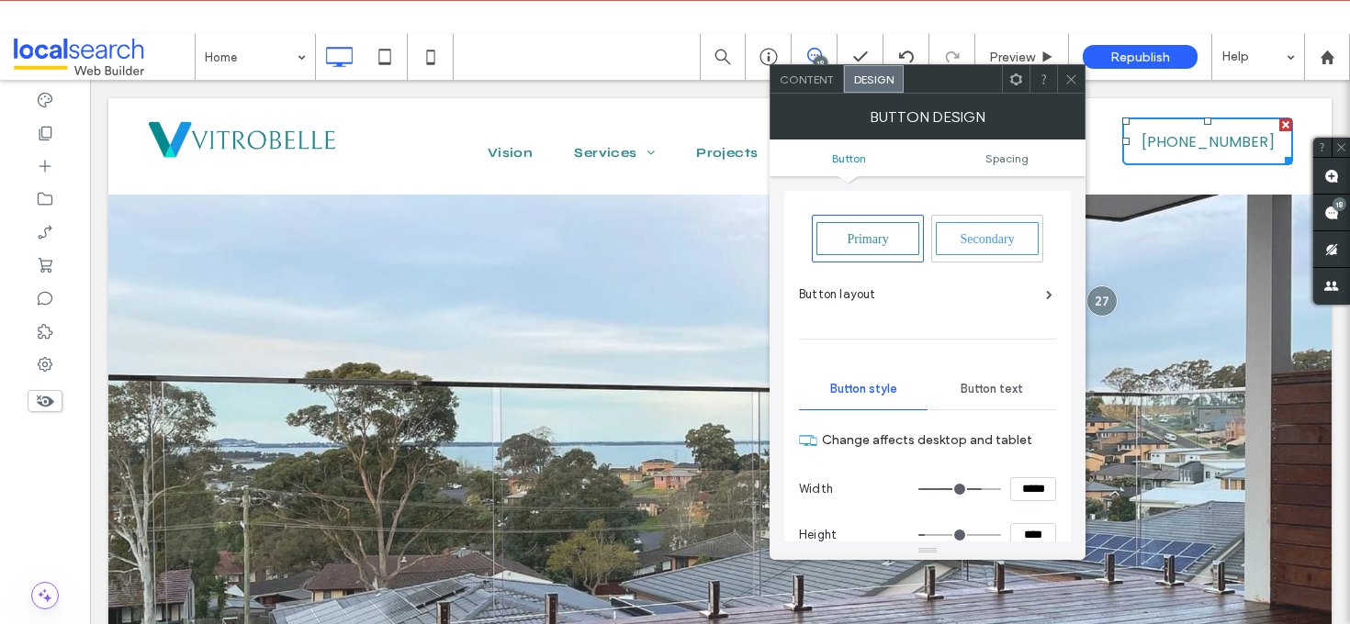
click at [1073, 73] on icon at bounding box center [1071, 80] width 14 height 14
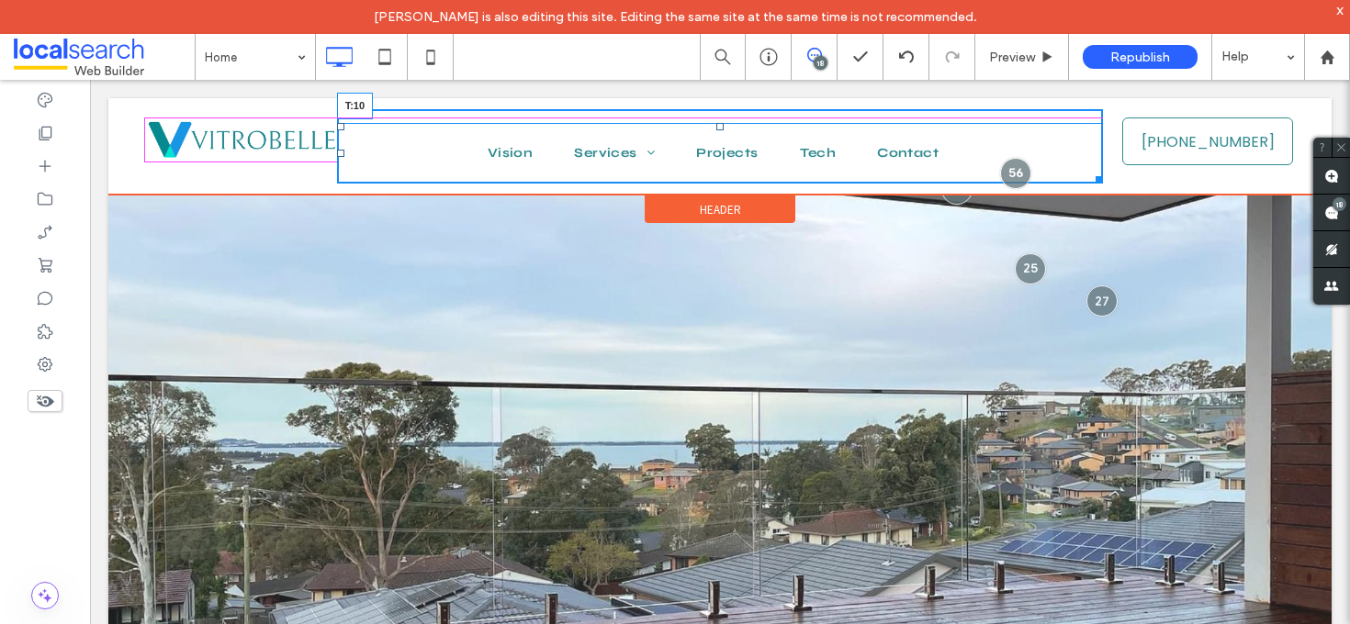
click at [720, 117] on div "Vision Services Balustrades Pool Fencing Shower Screens Mirrors Other Services …" at bounding box center [720, 146] width 767 height 74
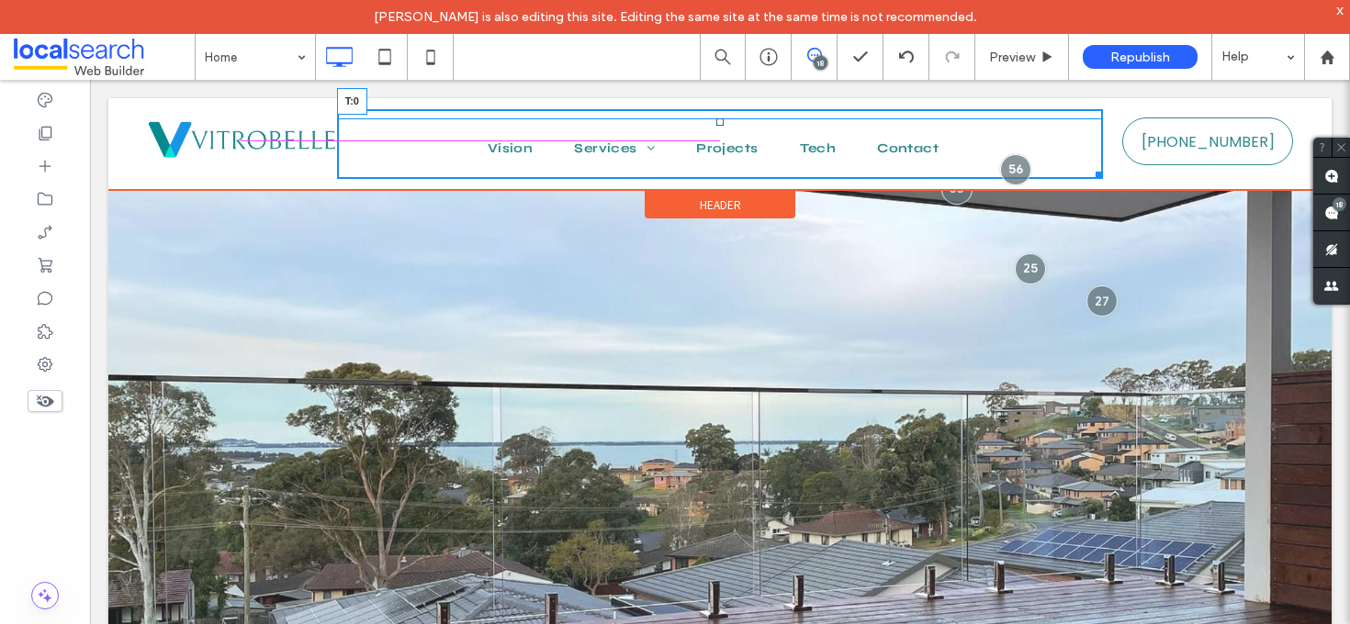
click at [720, 118] on div at bounding box center [719, 121] width 7 height 7
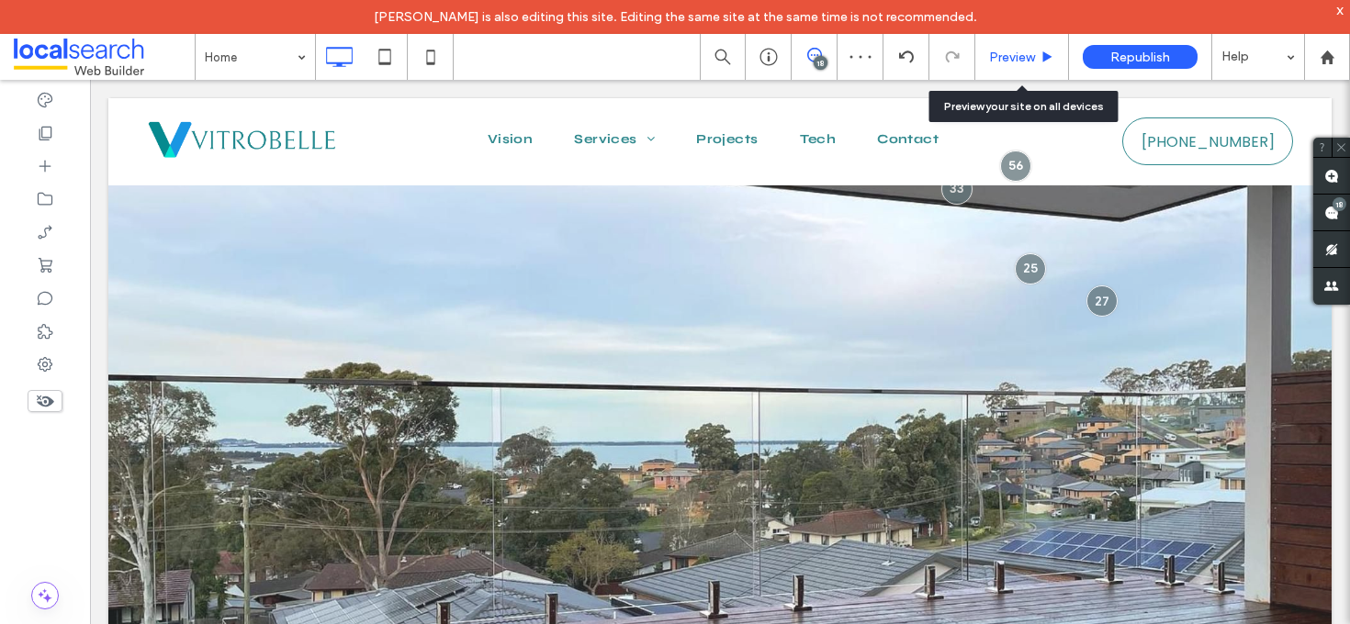
click at [1040, 56] on div "Preview" at bounding box center [1021, 58] width 93 height 16
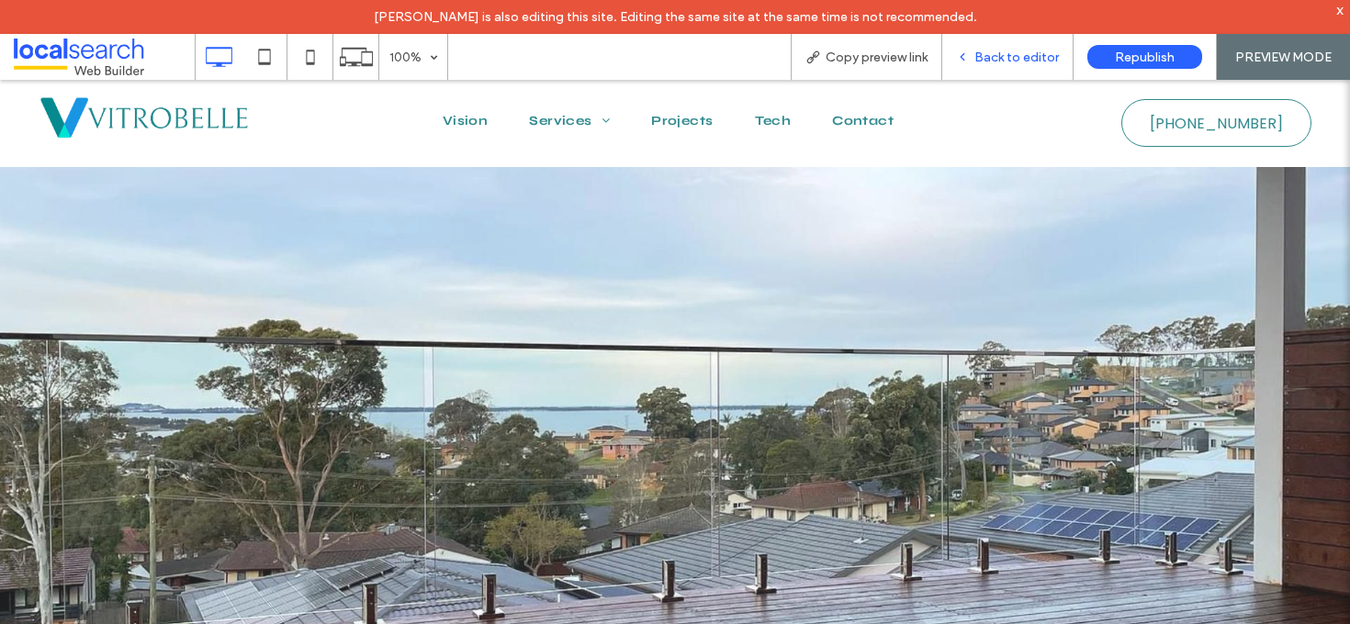
click at [990, 63] on span "Back to editor" at bounding box center [1016, 58] width 84 height 16
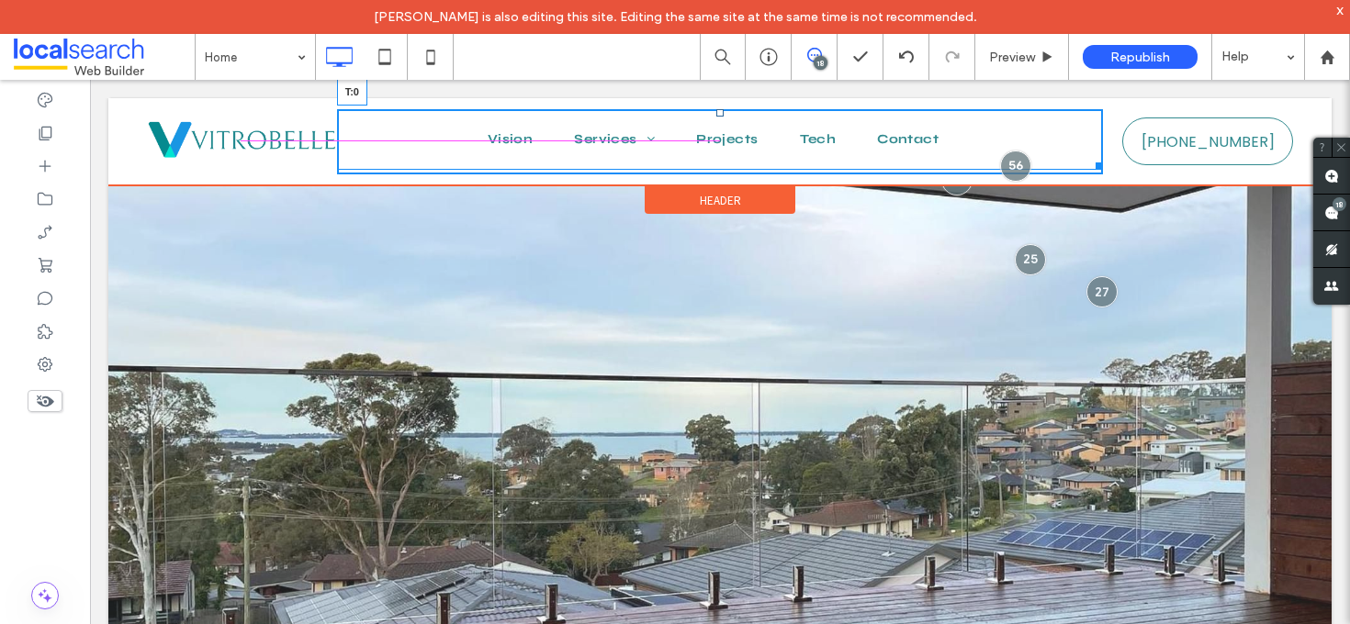
click at [718, 114] on div at bounding box center [719, 112] width 7 height 7
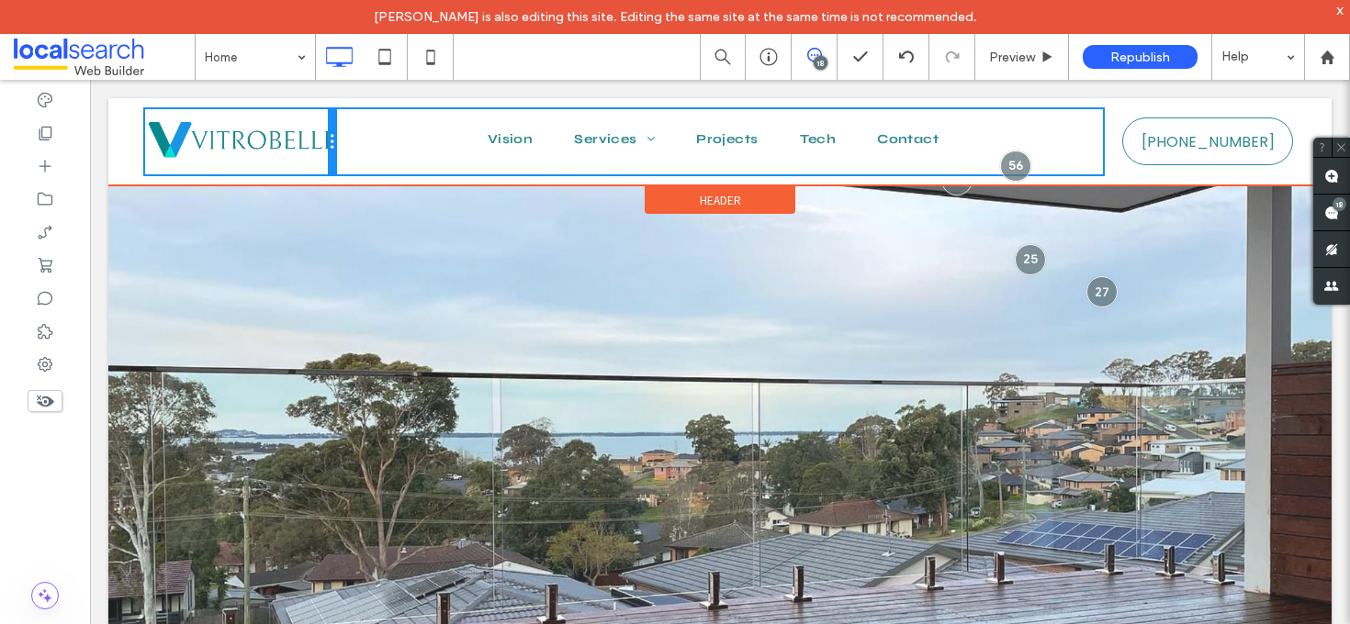
drag, startPoint x: 332, startPoint y: 159, endPoint x: 343, endPoint y: 160, distance: 11.1
click at [343, 160] on div "Click To Paste Vision Services Balustrades Pool Fencing Shower Screens Mirrors …" at bounding box center [720, 141] width 1150 height 65
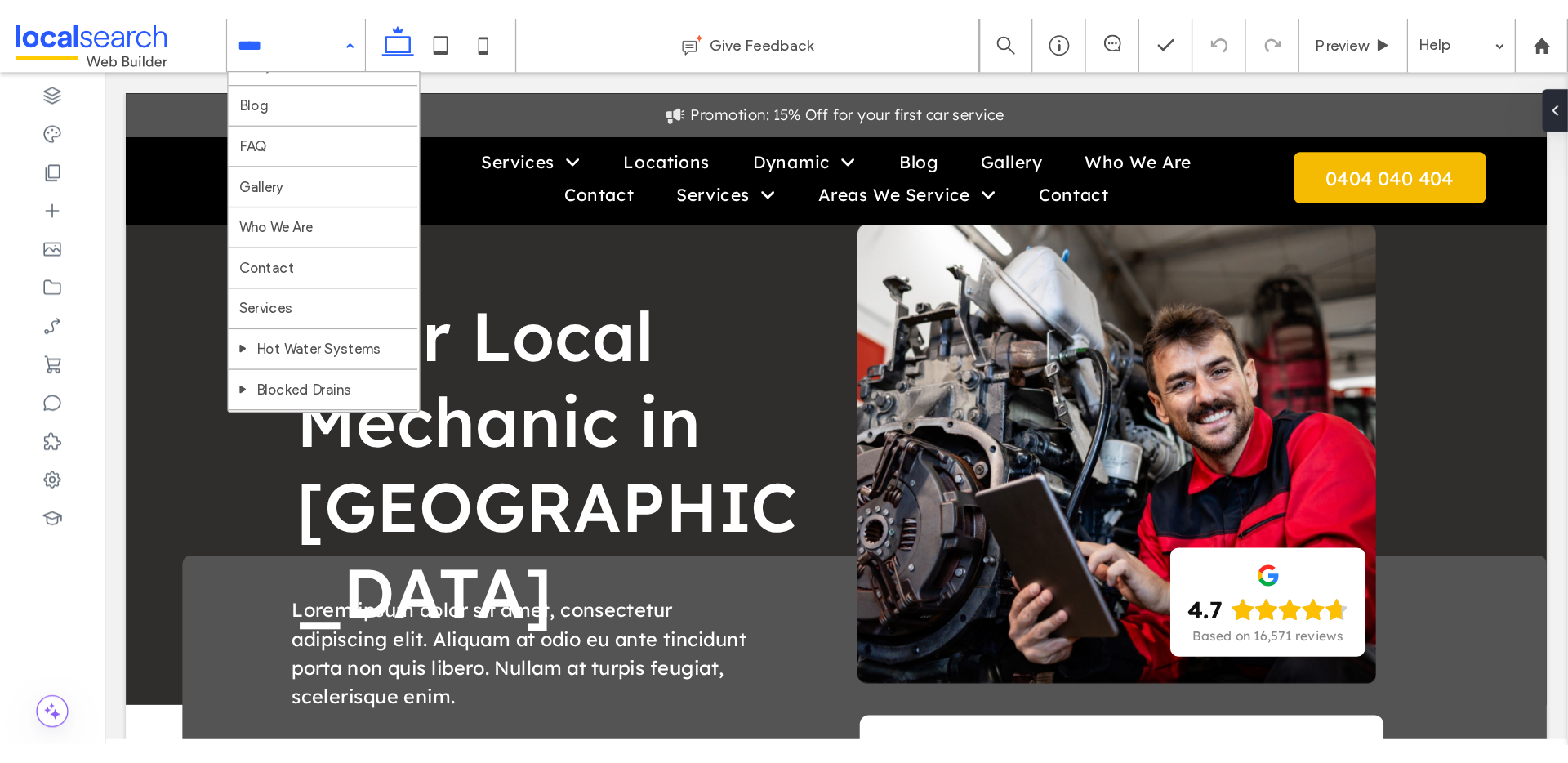
scroll to position [249, 0]
